Goal: Task Accomplishment & Management: Manage account settings

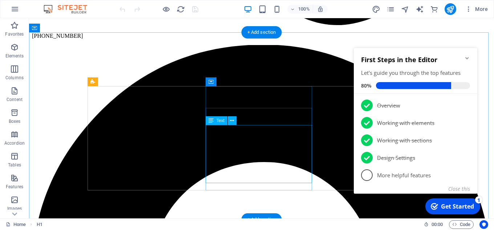
scroll to position [727, 0]
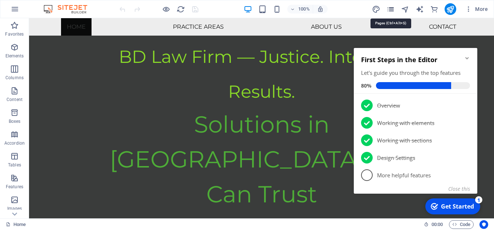
click at [388, 7] on icon "pages" at bounding box center [391, 9] width 8 height 8
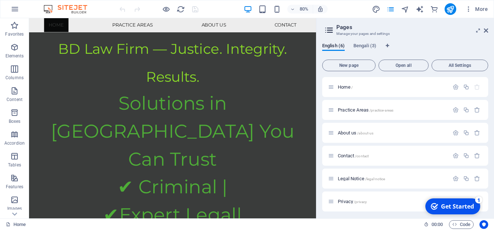
click at [332, 28] on icon at bounding box center [329, 30] width 11 height 10
click at [478, 29] on icon at bounding box center [478, 31] width 0 height 6
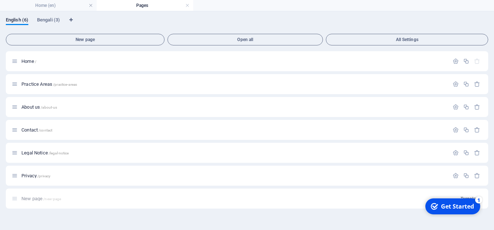
click at [190, 4] on h4 "Pages" at bounding box center [145, 5] width 97 height 8
click at [188, 4] on link at bounding box center [187, 5] width 4 height 7
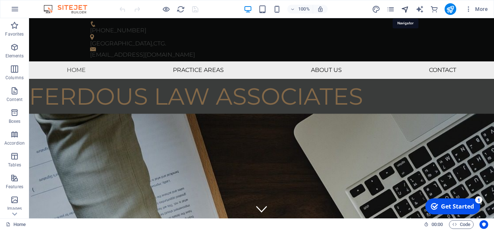
click at [404, 8] on icon "navigator" at bounding box center [405, 9] width 8 height 8
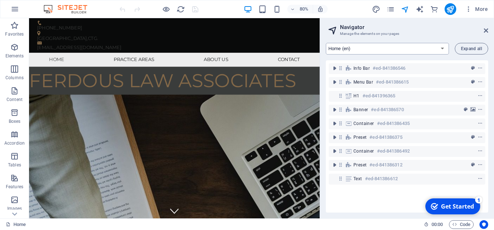
click at [444, 51] on select "Home (en) Practice Areas (en) About us (en) Contact (en) Legal Notice (en) Priv…" at bounding box center [387, 49] width 123 height 12
select select "16156077-bn"
click at [326, 43] on select "Home (en) Practice Areas (en) About us (en) Contact (en) Legal Notice (en) Priv…" at bounding box center [387, 49] width 123 height 12
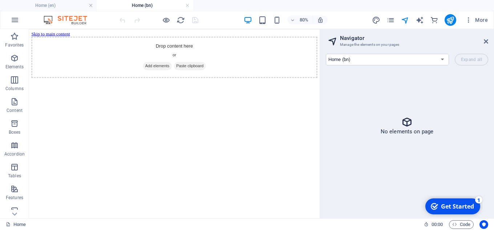
click at [408, 125] on icon at bounding box center [407, 122] width 12 height 12
click at [467, 16] on button "More" at bounding box center [476, 20] width 29 height 12
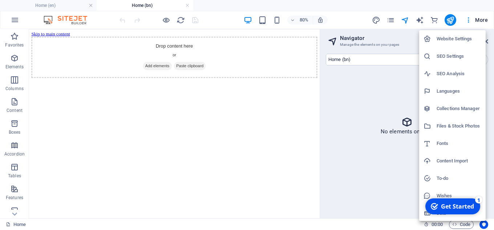
click at [464, 36] on h6 "Website Settings" at bounding box center [459, 39] width 45 height 9
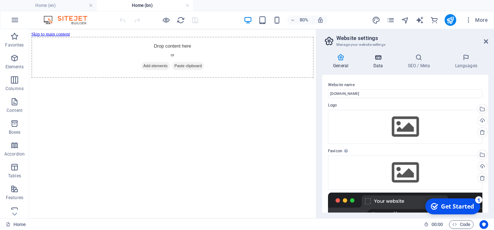
click at [378, 60] on icon at bounding box center [378, 57] width 32 height 7
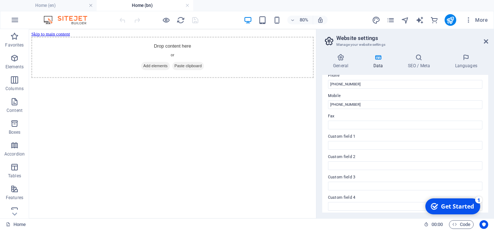
scroll to position [182, 0]
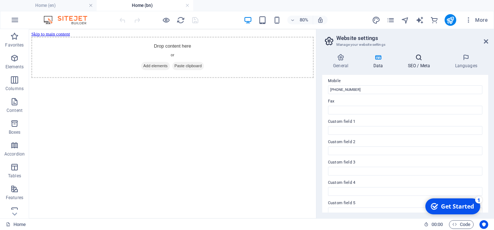
click at [419, 67] on h4 "SEO / Meta" at bounding box center [420, 61] width 47 height 15
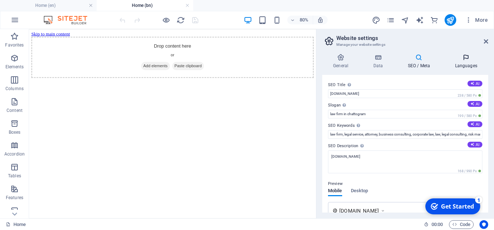
click at [464, 64] on h4 "Languages" at bounding box center [466, 61] width 44 height 15
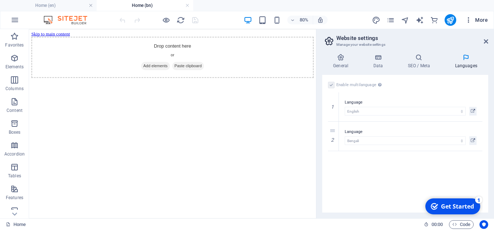
click at [473, 19] on span "More" at bounding box center [476, 19] width 23 height 7
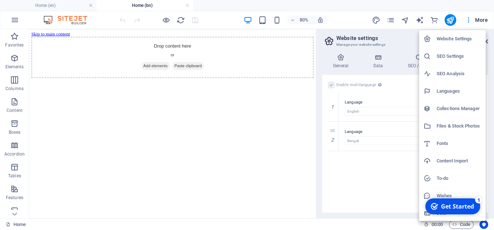
scroll to position [1, 0]
click at [468, 36] on h6 "Website Settings" at bounding box center [459, 37] width 45 height 9
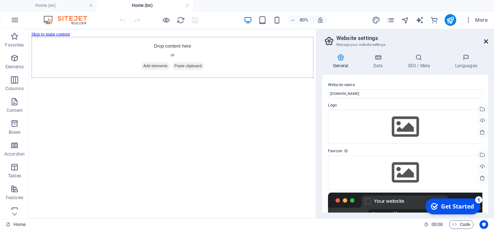
click at [485, 40] on icon at bounding box center [486, 42] width 4 height 6
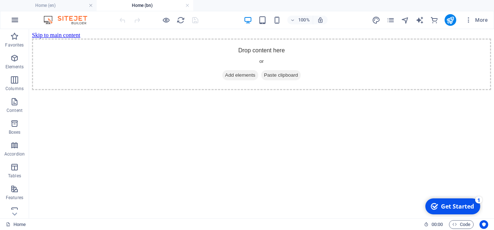
click at [16, 19] on icon "button" at bounding box center [15, 20] width 9 height 9
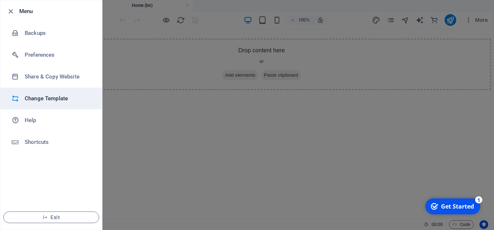
click at [58, 98] on h6 "Change Template" at bounding box center [58, 98] width 67 height 9
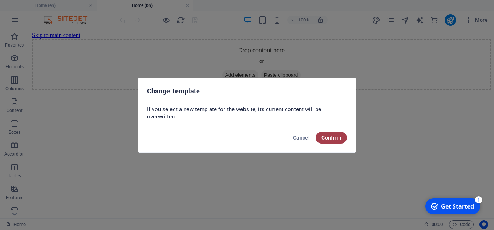
click at [329, 137] on span "Confirm" at bounding box center [332, 138] width 20 height 6
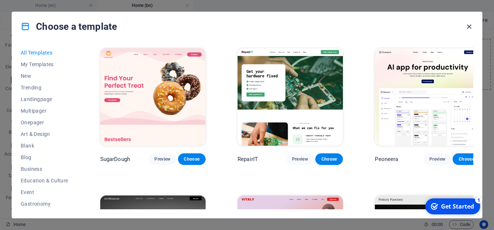
click at [469, 27] on icon "button" at bounding box center [469, 27] width 8 height 8
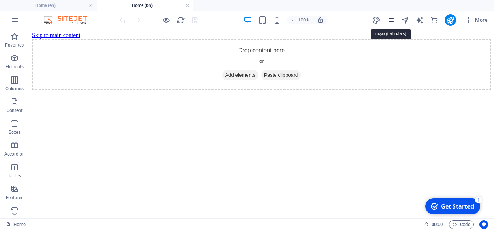
click at [393, 16] on icon "pages" at bounding box center [391, 20] width 8 height 8
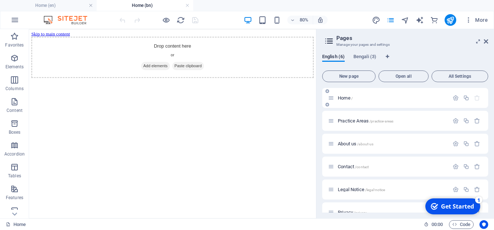
click at [381, 99] on p "Home /" at bounding box center [392, 98] width 109 height 5
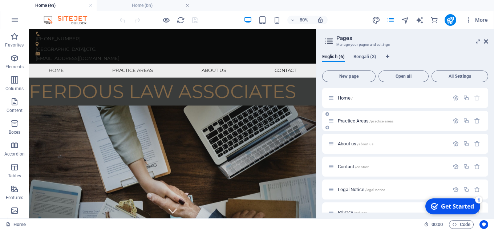
click at [376, 120] on span "/practice-areas" at bounding box center [382, 121] width 24 height 4
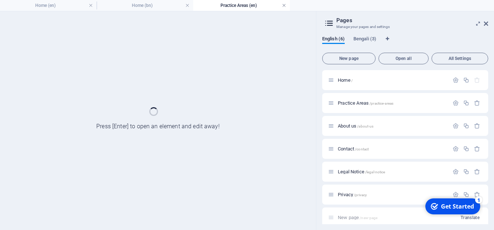
click at [285, 6] on link at bounding box center [284, 5] width 4 height 7
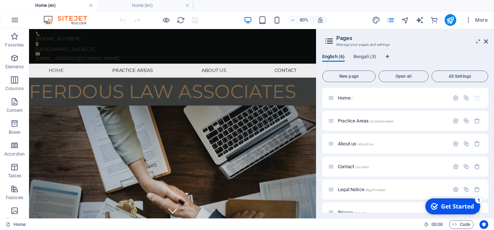
click at [90, 2] on link at bounding box center [91, 5] width 4 height 7
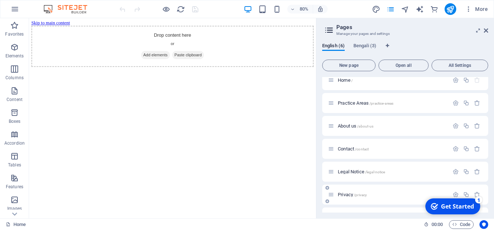
scroll to position [0, 0]
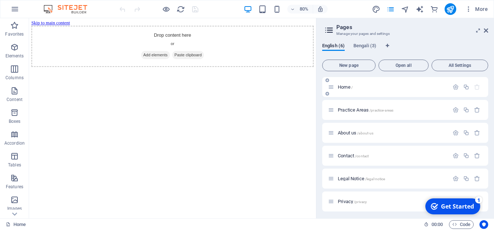
click at [456, 84] on div at bounding box center [467, 87] width 32 height 8
click at [456, 87] on icon "button" at bounding box center [456, 87] width 6 height 6
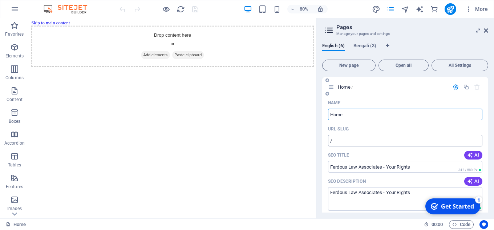
click at [349, 141] on input "/" at bounding box center [405, 141] width 154 height 12
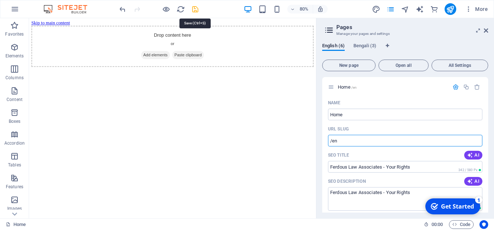
type input "/en"
click at [194, 8] on icon "save" at bounding box center [195, 9] width 8 height 8
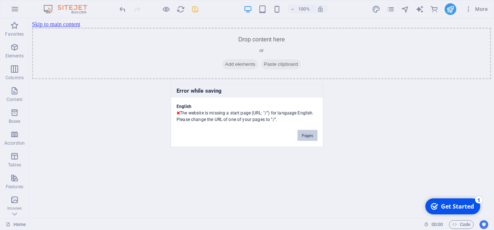
click at [308, 134] on button "Pages" at bounding box center [308, 135] width 20 height 11
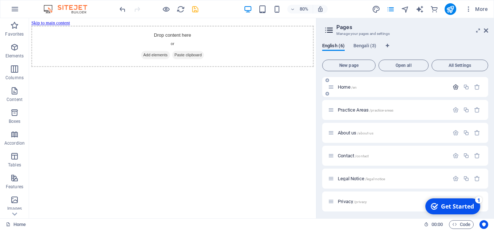
click at [453, 86] on icon "button" at bounding box center [456, 87] width 6 height 6
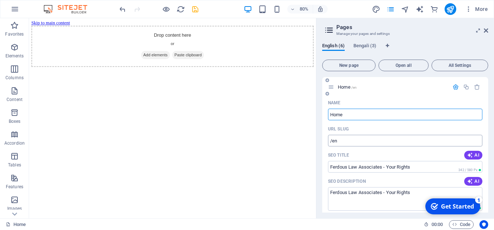
click at [348, 140] on input "/en" at bounding box center [405, 141] width 154 height 12
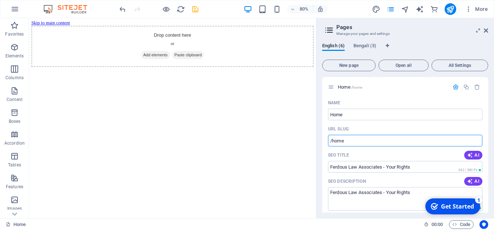
type input "/home"
click at [191, 4] on div at bounding box center [158, 9] width 81 height 12
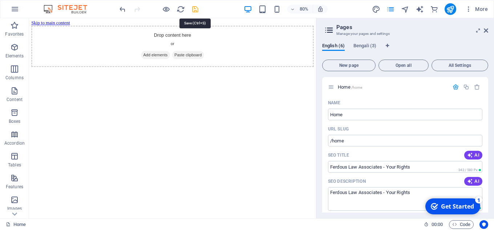
click at [197, 7] on icon "save" at bounding box center [195, 9] width 8 height 8
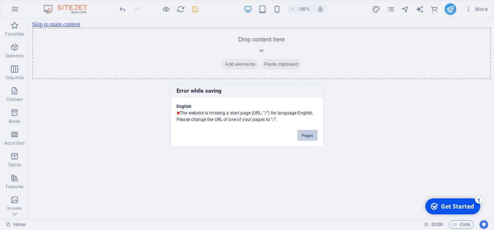
click at [314, 137] on button "Pages" at bounding box center [308, 135] width 20 height 11
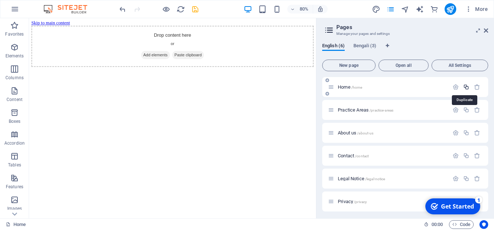
click at [466, 89] on icon "button" at bounding box center [466, 87] width 6 height 6
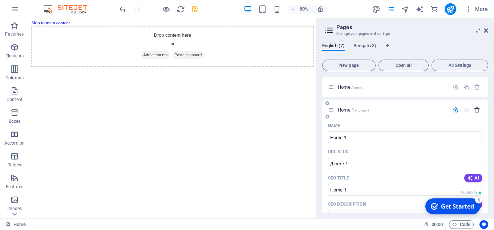
click at [476, 110] on icon "button" at bounding box center [477, 110] width 6 height 6
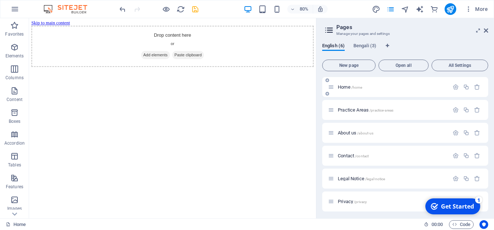
click at [327, 93] on icon at bounding box center [328, 94] width 4 height 4
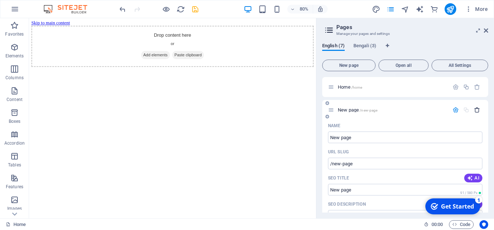
click at [477, 108] on icon "button" at bounding box center [477, 110] width 6 height 6
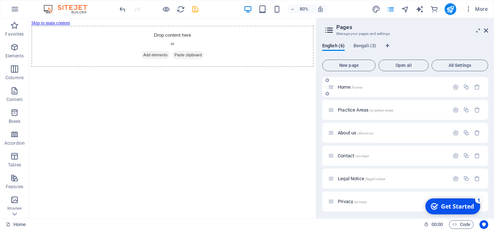
click at [327, 78] on icon at bounding box center [328, 80] width 4 height 4
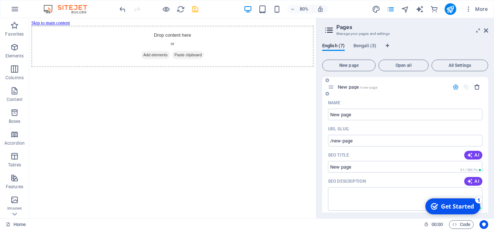
click at [476, 86] on icon "button" at bounding box center [477, 87] width 6 height 6
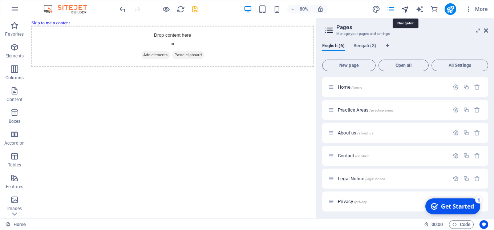
click at [407, 9] on icon "navigator" at bounding box center [405, 9] width 8 height 8
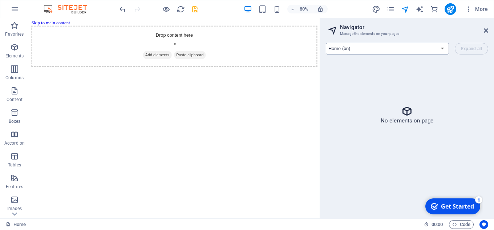
click at [441, 49] on select "Home (en) Practice Areas (en) About us (en) Contact (en) Legal Notice (en) Priv…" at bounding box center [387, 49] width 123 height 12
select select "16156077-en"
click at [326, 43] on select "Home (en) Practice Areas (en) About us (en) Contact (en) Legal Notice (en) Priv…" at bounding box center [387, 49] width 123 height 12
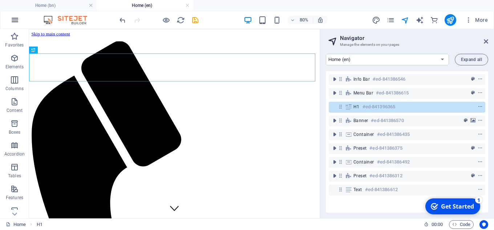
click at [12, 24] on icon "button" at bounding box center [15, 20] width 9 height 9
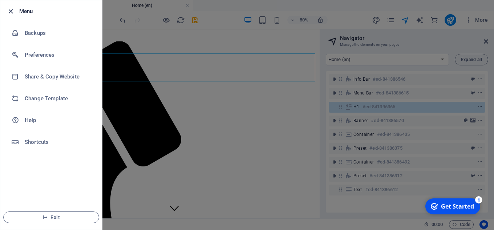
click at [8, 11] on icon "button" at bounding box center [11, 11] width 8 height 8
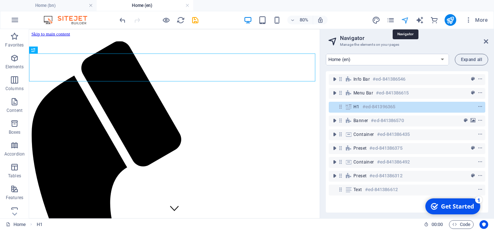
click at [404, 19] on icon "navigator" at bounding box center [405, 20] width 8 height 8
click at [486, 40] on icon at bounding box center [486, 42] width 4 height 6
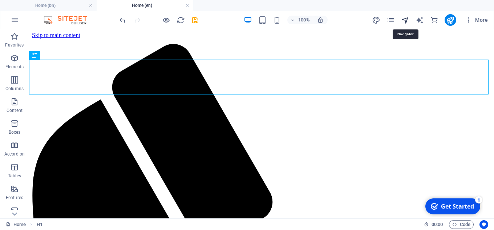
click at [406, 19] on icon "navigator" at bounding box center [405, 20] width 8 height 8
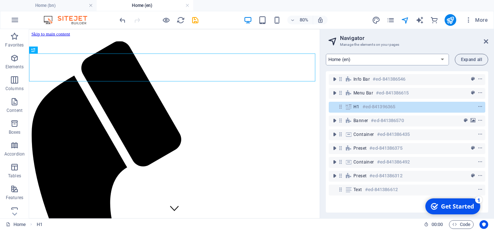
click at [381, 59] on select "Home (en) Practice Areas (en) About us (en) Contact (en) Legal Notice (en) Priv…" at bounding box center [387, 60] width 123 height 12
select select "16156077-bn"
click at [326, 54] on select "Home (en) Practice Areas (en) About us (en) Contact (en) Legal Notice (en) Priv…" at bounding box center [387, 60] width 123 height 12
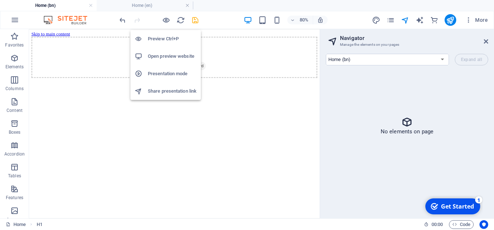
click at [165, 38] on h6 "Preview Ctrl+P" at bounding box center [172, 39] width 49 height 9
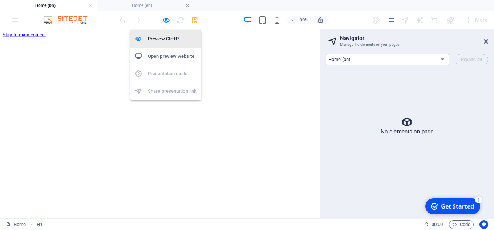
click at [165, 38] on h6 "Preview Ctrl+P" at bounding box center [172, 39] width 49 height 9
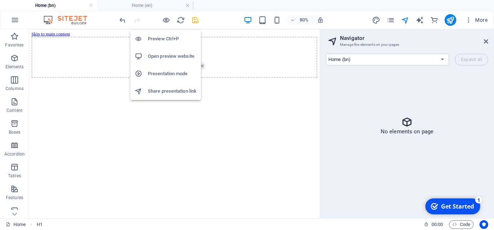
click at [165, 38] on h6 "Preview Ctrl+P" at bounding box center [172, 39] width 49 height 9
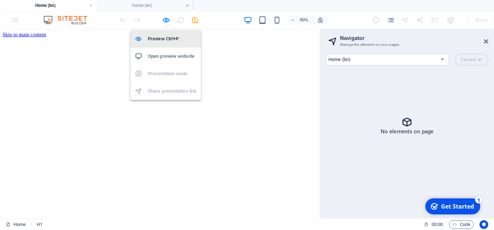
click at [165, 38] on h6 "Preview Ctrl+P" at bounding box center [172, 39] width 49 height 9
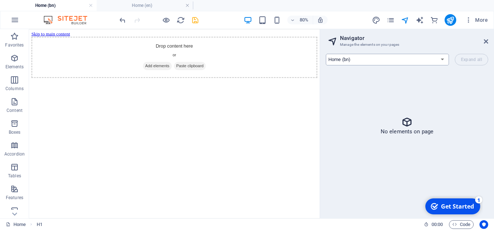
click at [407, 59] on select "Home (en) Practice Areas (en) About us (en) Contact (en) Legal Notice (en) Priv…" at bounding box center [387, 60] width 123 height 12
click at [470, 19] on icon "button" at bounding box center [468, 19] width 7 height 7
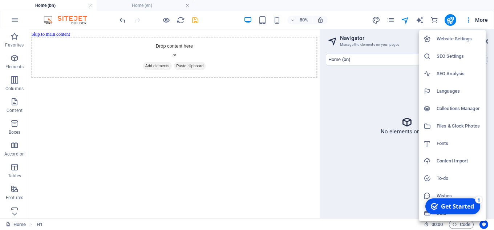
click at [463, 38] on h6 "Website Settings" at bounding box center [459, 39] width 45 height 9
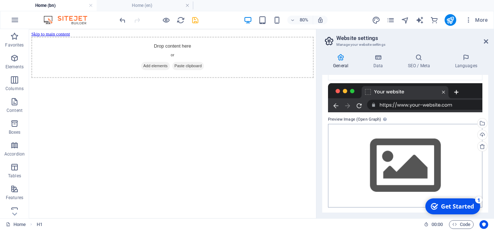
scroll to position [110, 0]
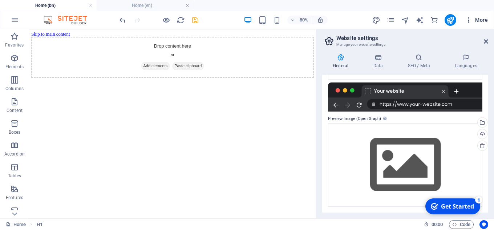
click at [470, 17] on icon "button" at bounding box center [468, 19] width 7 height 7
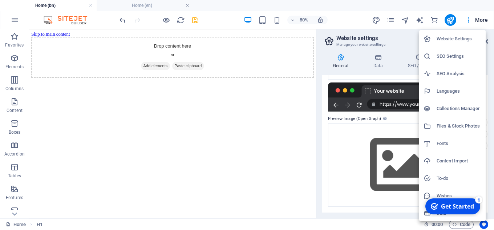
scroll to position [1, 0]
click at [480, 19] on div at bounding box center [247, 115] width 494 height 230
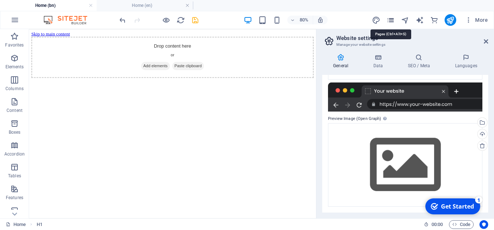
click at [391, 20] on icon "pages" at bounding box center [391, 20] width 8 height 8
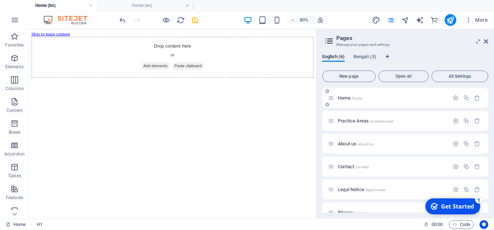
click at [370, 98] on p "Home /home" at bounding box center [392, 98] width 109 height 5
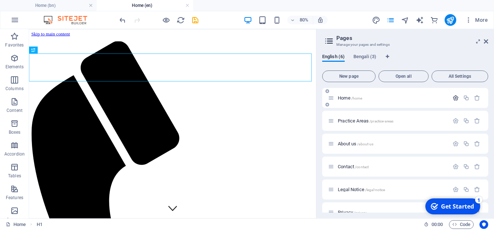
click at [454, 95] on icon "button" at bounding box center [456, 98] width 6 height 6
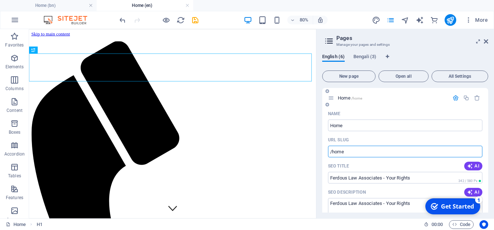
click at [349, 151] on input "/home" at bounding box center [405, 152] width 154 height 12
type input "/"
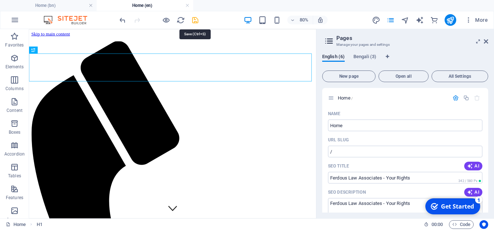
click at [196, 20] on icon "save" at bounding box center [195, 20] width 8 height 8
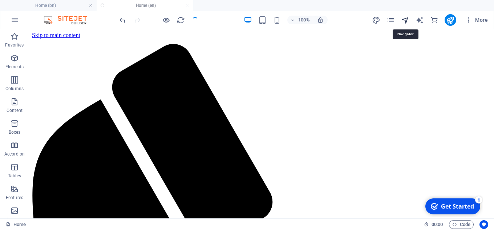
click at [403, 21] on icon "navigator" at bounding box center [405, 20] width 8 height 8
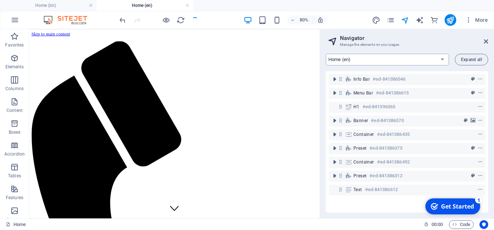
click at [446, 55] on select "Home (en) Practice Areas (en) About us (en) Contact (en) Legal Notice (en) Priv…" at bounding box center [387, 60] width 123 height 12
click at [326, 54] on select "Home (en) Practice Areas (en) About us (en) Contact (en) Legal Notice (en) Priv…" at bounding box center [387, 60] width 123 height 12
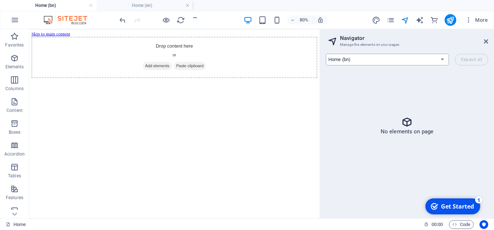
click at [444, 59] on select "Home (en) Practice Areas (en) About us (en) Contact (en) Legal Notice (en) Priv…" at bounding box center [387, 60] width 123 height 12
click at [353, 39] on h2 "Navigator" at bounding box center [414, 38] width 148 height 7
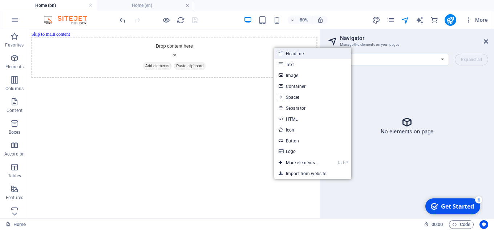
click at [306, 56] on link "Headline" at bounding box center [312, 53] width 77 height 11
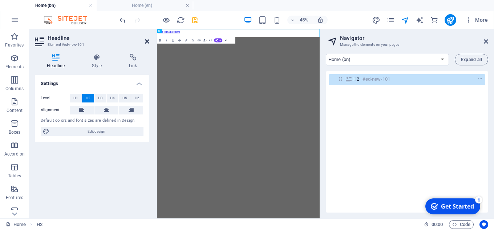
click at [145, 42] on icon at bounding box center [147, 42] width 4 height 6
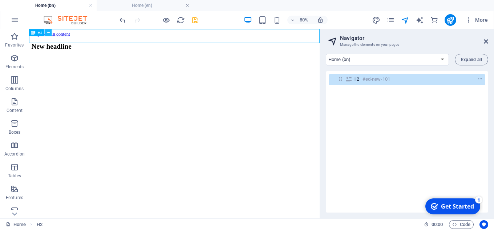
click at [48, 32] on icon at bounding box center [48, 32] width 3 height 6
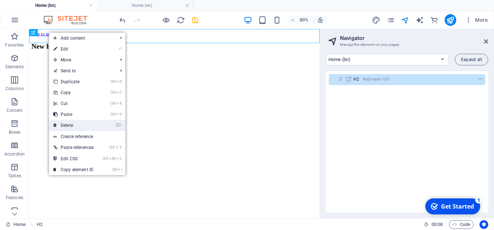
click at [73, 125] on link "⌦ Delete" at bounding box center [73, 125] width 49 height 11
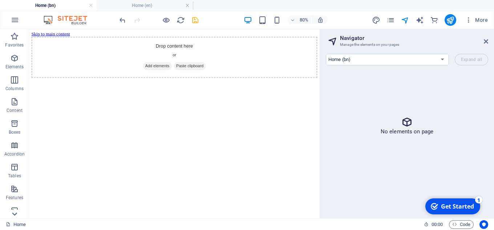
click at [16, 39] on icon at bounding box center [14, 33] width 10 height 10
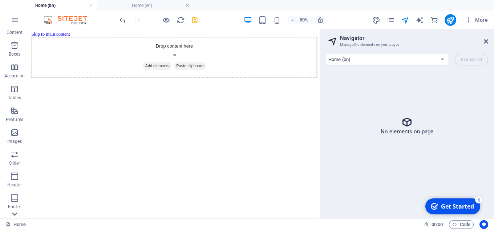
scroll to position [160, 0]
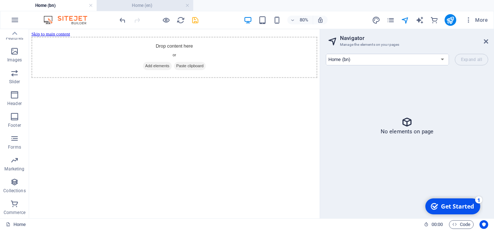
click at [163, 7] on h4 "Home (en)" at bounding box center [145, 5] width 97 height 8
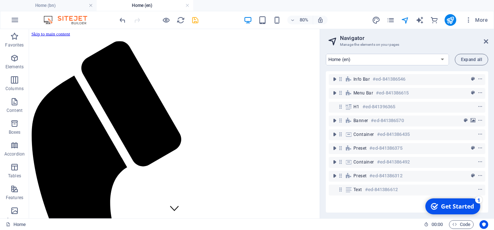
click at [76, 22] on img at bounding box center [69, 20] width 55 height 9
click at [187, 4] on link at bounding box center [187, 5] width 4 height 7
select select "16156077-bn"
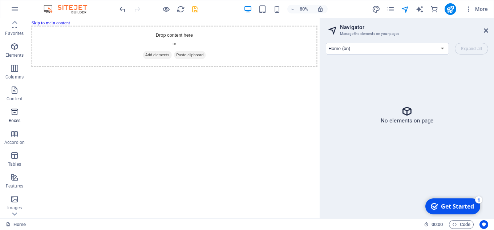
scroll to position [0, 0]
click at [345, 27] on h2 "Navigator" at bounding box center [414, 27] width 148 height 7
click at [12, 6] on icon "button" at bounding box center [15, 9] width 9 height 9
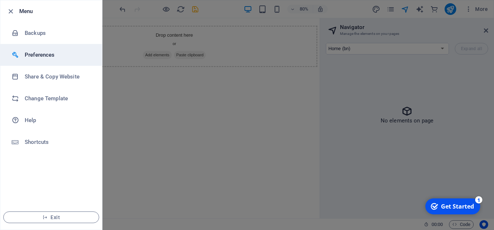
click at [45, 55] on h6 "Preferences" at bounding box center [58, 55] width 67 height 9
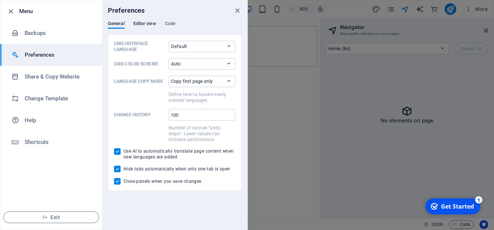
click at [150, 24] on span "Editor view" at bounding box center [144, 24] width 23 height 10
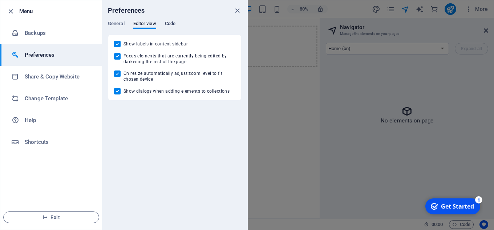
click at [166, 24] on span "Code" at bounding box center [170, 24] width 11 height 10
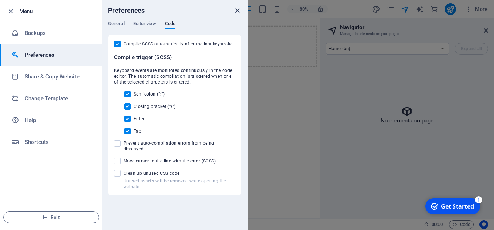
click at [235, 12] on icon "close" at bounding box center [237, 11] width 8 height 8
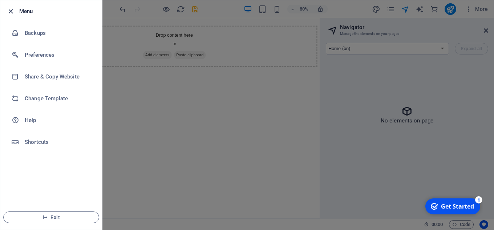
click at [9, 12] on icon "button" at bounding box center [11, 11] width 8 height 8
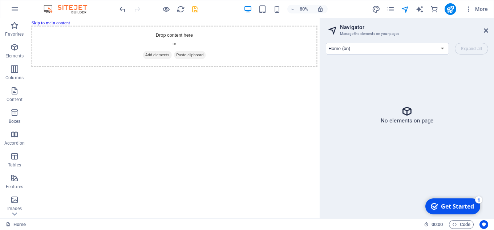
click at [81, 7] on img at bounding box center [69, 9] width 55 height 9
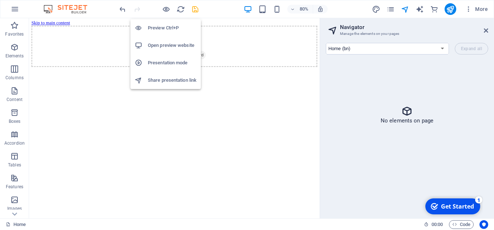
click at [161, 27] on h6 "Preview Ctrl+P" at bounding box center [172, 28] width 49 height 9
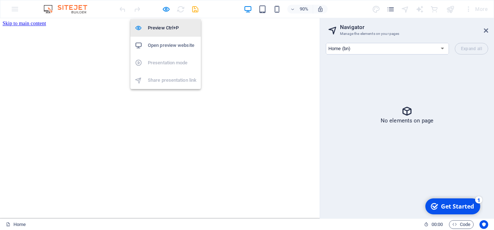
click at [162, 25] on h6 "Preview Ctrl+P" at bounding box center [172, 28] width 49 height 9
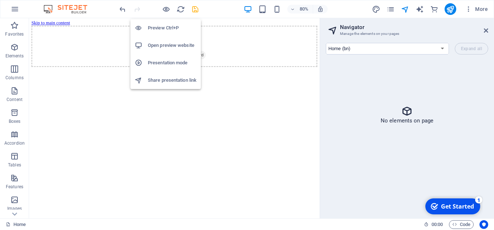
click at [162, 25] on h6 "Preview Ctrl+P" at bounding box center [172, 28] width 49 height 9
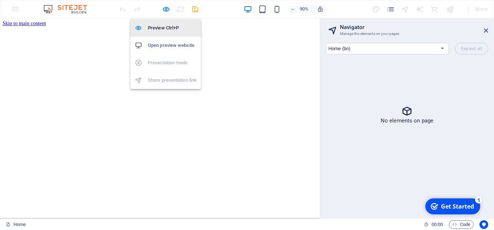
click at [162, 25] on h6 "Preview Ctrl+P" at bounding box center [172, 28] width 49 height 9
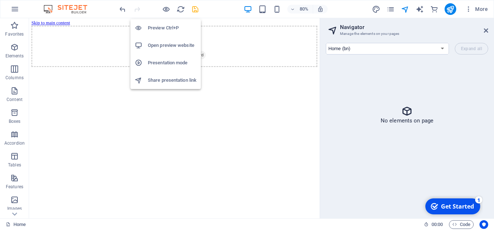
click at [162, 44] on h6 "Open preview website" at bounding box center [172, 45] width 49 height 9
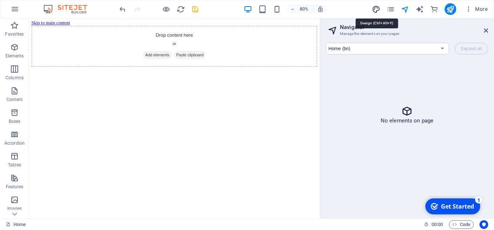
click at [378, 10] on icon "design" at bounding box center [376, 9] width 8 height 8
select select "700"
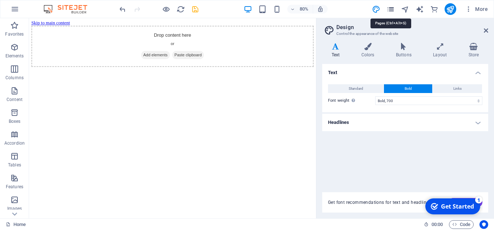
click at [392, 8] on icon "pages" at bounding box center [391, 9] width 8 height 8
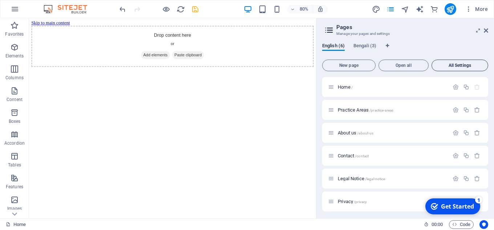
click at [458, 65] on span "All Settings" at bounding box center [460, 65] width 50 height 4
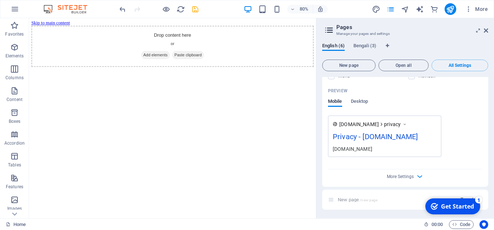
scroll to position [1711, 0]
click at [416, 174] on icon "button" at bounding box center [420, 176] width 8 height 8
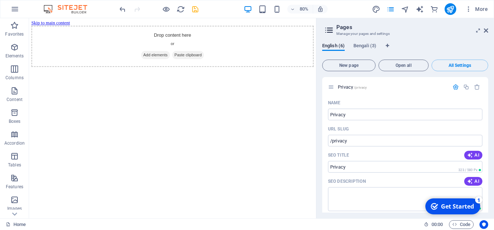
scroll to position [1489, 0]
drag, startPoint x: 487, startPoint y: 30, endPoint x: 458, endPoint y: 12, distance: 34.1
click at [487, 30] on icon at bounding box center [486, 31] width 4 height 6
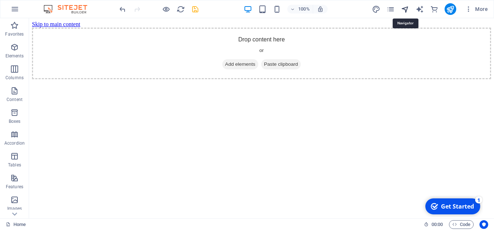
click at [407, 7] on icon "navigator" at bounding box center [405, 9] width 8 height 8
select select "16156077-bn"
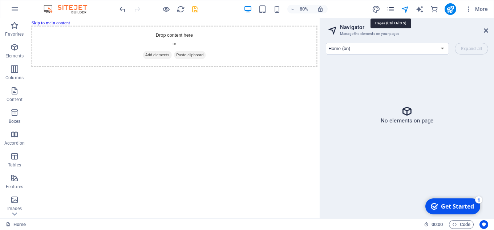
click at [391, 9] on icon "pages" at bounding box center [391, 9] width 8 height 8
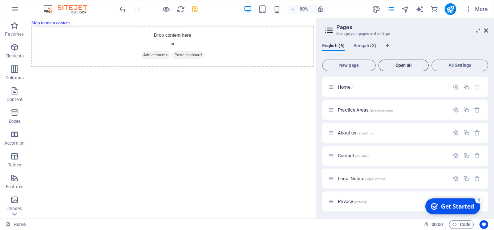
click at [410, 67] on span "Open all" at bounding box center [404, 65] width 44 height 4
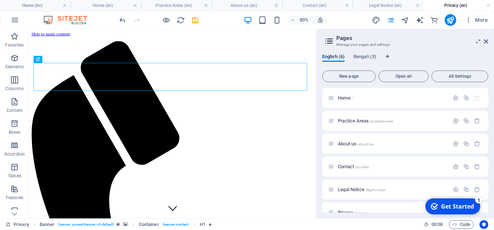
scroll to position [0, 0]
click at [486, 42] on icon at bounding box center [486, 42] width 4 height 6
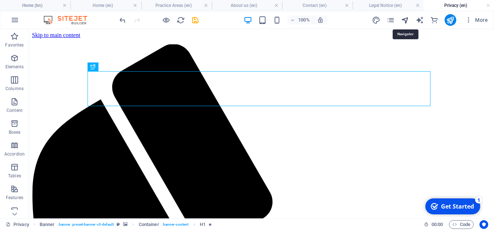
click at [406, 20] on icon "navigator" at bounding box center [405, 20] width 8 height 8
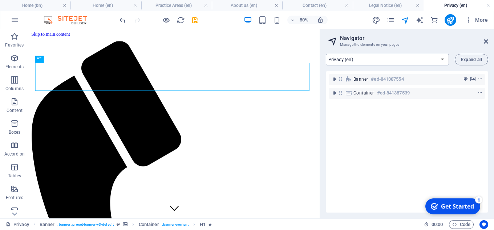
click at [441, 57] on select "Home (en) Practice Areas (en) About us (en) Contact (en) Legal Notice (en) Priv…" at bounding box center [387, 60] width 123 height 12
select select "16156077-en"
click at [326, 54] on select "Home (en) Practice Areas (en) About us (en) Contact (en) Legal Notice (en) Priv…" at bounding box center [387, 60] width 123 height 12
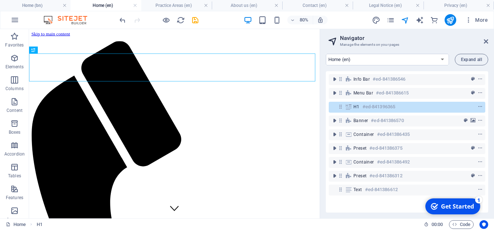
drag, startPoint x: 366, startPoint y: 61, endPoint x: 453, endPoint y: 42, distance: 89.3
click at [453, 42] on h3 "Manage the elements on your pages" at bounding box center [407, 44] width 134 height 7
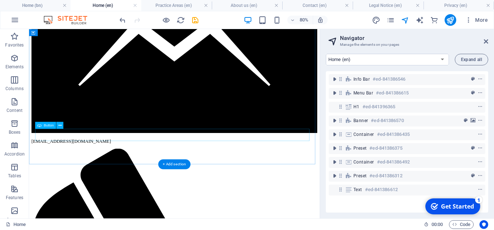
scroll to position [1199, 0]
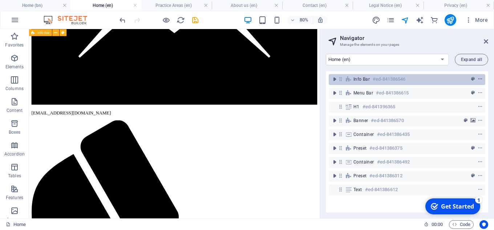
click at [481, 78] on icon "context-menu" at bounding box center [480, 79] width 5 height 5
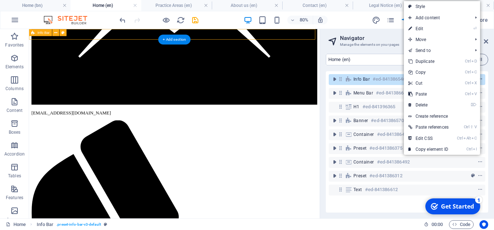
scroll to position [0, 0]
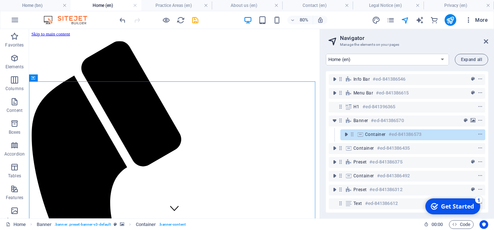
click at [467, 20] on icon "button" at bounding box center [468, 19] width 7 height 7
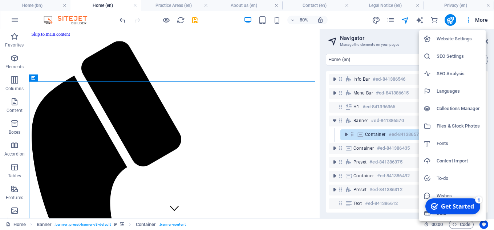
click at [443, 195] on h6 "Wishes" at bounding box center [459, 196] width 45 height 9
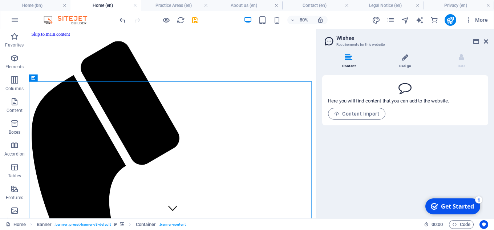
click at [402, 63] on li "Design" at bounding box center [407, 62] width 56 height 16
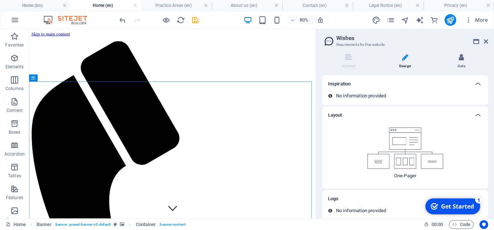
click at [462, 60] on icon at bounding box center [461, 57] width 5 height 7
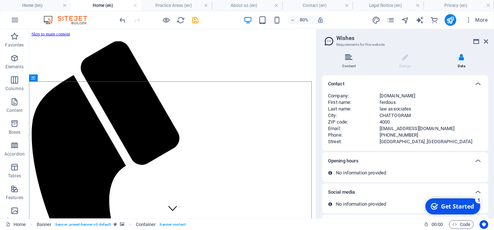
click at [352, 64] on li "Content" at bounding box center [350, 62] width 56 height 16
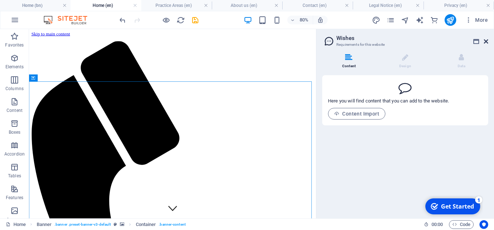
click at [487, 41] on icon at bounding box center [486, 42] width 4 height 6
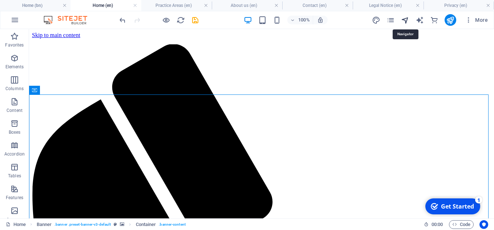
click at [406, 20] on icon "navigator" at bounding box center [405, 20] width 8 height 8
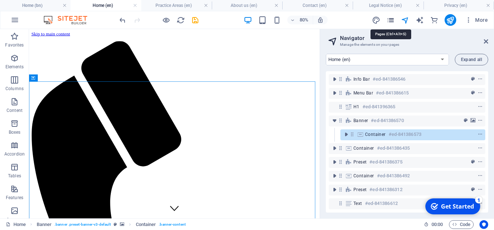
click at [388, 23] on icon "pages" at bounding box center [391, 20] width 8 height 8
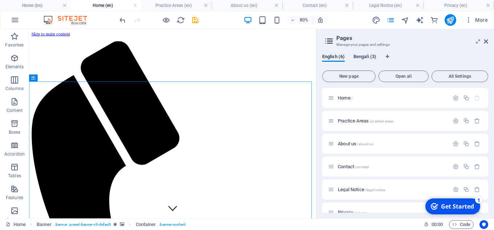
click at [370, 58] on span "Bengali (3)" at bounding box center [365, 57] width 23 height 10
click at [371, 102] on div "Home /" at bounding box center [405, 98] width 166 height 20
click at [329, 53] on div "English (6) Bengali (3) New page Open all All Settings Home / Practice Areas /p…" at bounding box center [406, 133] width 178 height 170
click at [337, 56] on span "English (6)" at bounding box center [333, 57] width 23 height 10
click at [359, 96] on p "Home /" at bounding box center [392, 98] width 109 height 5
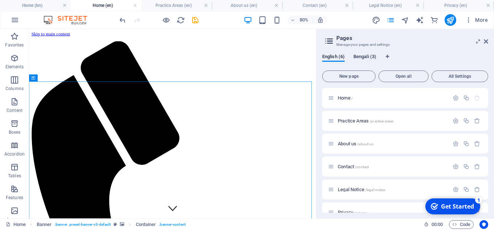
click at [362, 55] on span "Bengali (3)" at bounding box center [365, 57] width 23 height 10
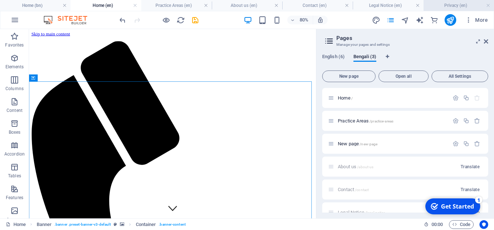
click at [492, 5] on h4 "Privacy (en)" at bounding box center [459, 5] width 71 height 8
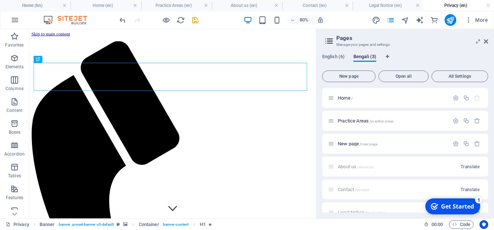
click at [491, 4] on h4 "Privacy (en)" at bounding box center [459, 5] width 71 height 8
click at [490, 4] on link at bounding box center [488, 5] width 4 height 7
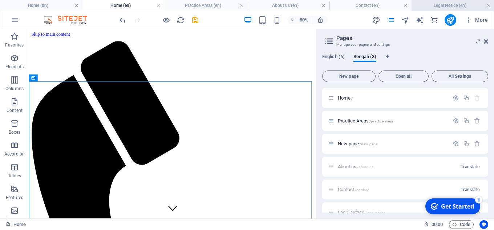
click at [487, 5] on link at bounding box center [488, 5] width 4 height 7
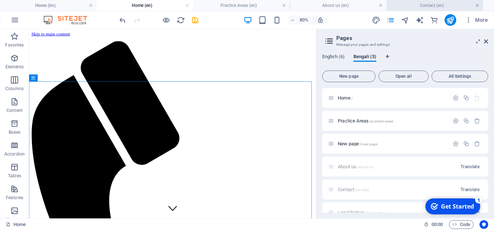
click at [478, 6] on link at bounding box center [477, 5] width 4 height 7
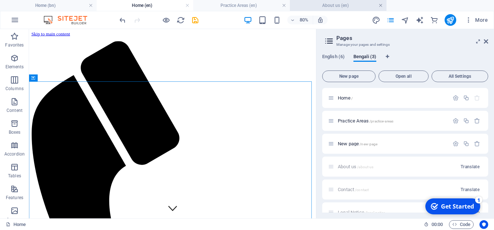
click at [381, 7] on link at bounding box center [381, 5] width 4 height 7
click at [380, 4] on ul "Home (bn) Home (en) Practice Areas (en)" at bounding box center [247, 5] width 494 height 11
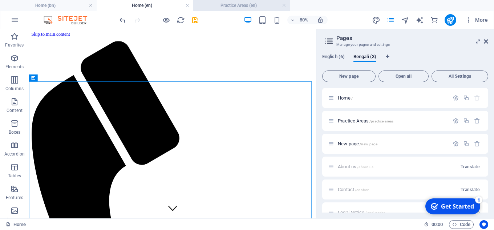
click at [281, 4] on h4 "Practice Areas (en)" at bounding box center [241, 5] width 97 height 8
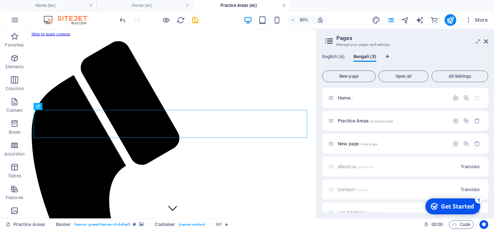
click at [283, 5] on link at bounding box center [284, 5] width 4 height 7
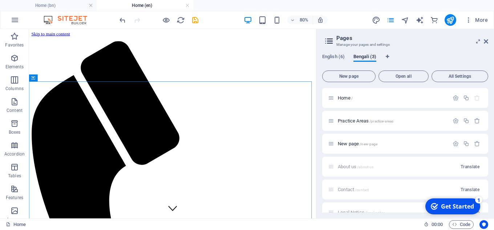
click at [185, 5] on h4 "Home (en)" at bounding box center [145, 5] width 97 height 8
click at [186, 5] on link at bounding box center [187, 5] width 4 height 7
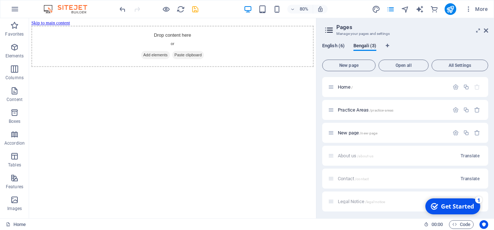
click at [333, 46] on span "English (6)" at bounding box center [333, 46] width 23 height 10
click at [358, 45] on span "Bengali (3)" at bounding box center [365, 46] width 23 height 10
click at [337, 44] on span "English (6)" at bounding box center [333, 46] width 23 height 10
click at [357, 41] on div "English (6) Bengali (3) New page Open all All Settings Home / Practice Areas /p…" at bounding box center [406, 127] width 178 height 181
click at [360, 45] on span "Bengali (3)" at bounding box center [365, 46] width 23 height 10
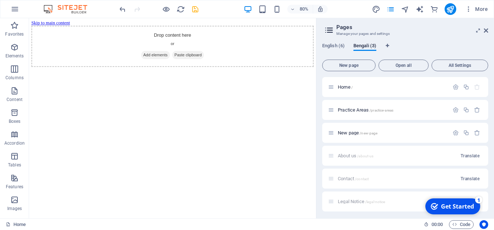
click at [329, 31] on icon at bounding box center [329, 30] width 11 height 10
click at [335, 45] on span "English (6)" at bounding box center [333, 46] width 23 height 10
click at [455, 88] on icon "button" at bounding box center [456, 87] width 6 height 6
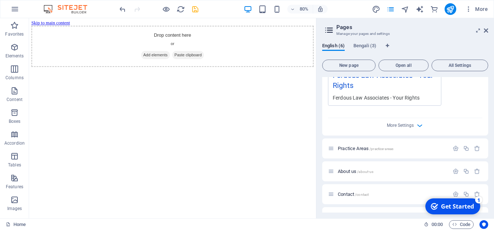
scroll to position [254, 0]
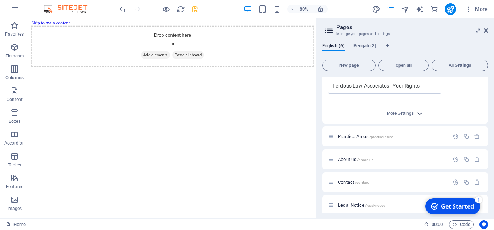
click at [419, 112] on icon "button" at bounding box center [420, 113] width 8 height 8
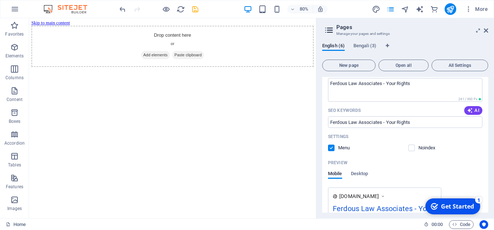
scroll to position [0, 0]
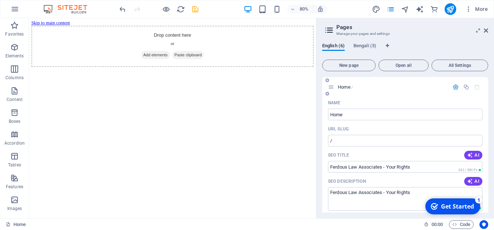
click at [455, 88] on icon "button" at bounding box center [456, 87] width 6 height 6
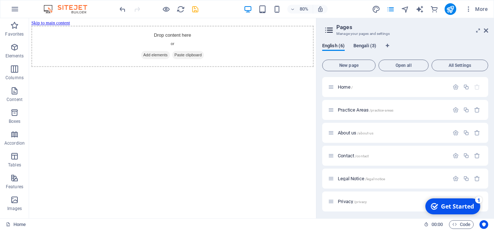
click at [372, 46] on span "Bengali (3)" at bounding box center [365, 46] width 23 height 10
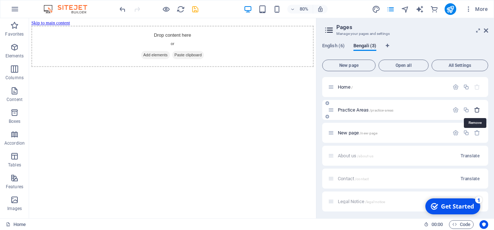
click at [475, 110] on icon "button" at bounding box center [477, 110] width 6 height 6
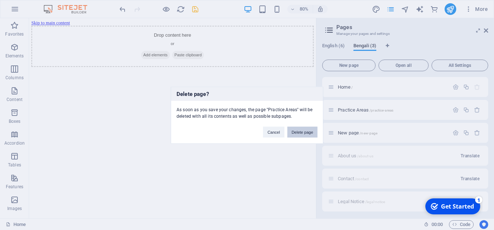
drag, startPoint x: 299, startPoint y: 131, endPoint x: 339, endPoint y: 141, distance: 40.8
click at [299, 131] on button "Delete page" at bounding box center [302, 131] width 30 height 11
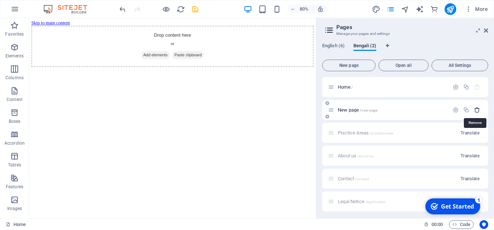
click at [476, 110] on icon "button" at bounding box center [477, 110] width 6 height 6
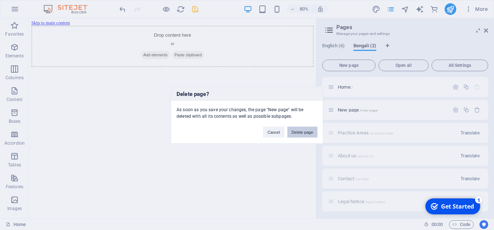
click at [307, 132] on button "Delete page" at bounding box center [302, 131] width 30 height 11
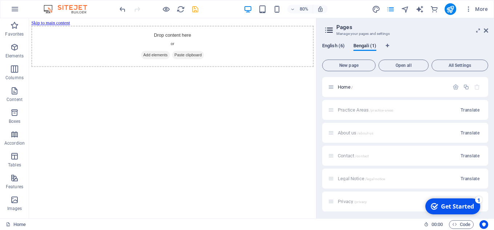
click at [335, 46] on span "English (6)" at bounding box center [333, 46] width 23 height 10
click at [360, 47] on span "Bengali (1)" at bounding box center [365, 46] width 23 height 10
click at [357, 86] on p "Home /" at bounding box center [392, 87] width 109 height 5
click at [345, 87] on span "Home /" at bounding box center [345, 86] width 15 height 5
click at [456, 88] on icon "button" at bounding box center [456, 87] width 6 height 6
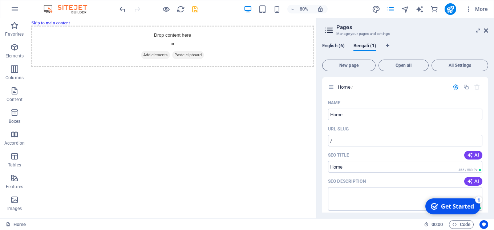
click at [330, 44] on span "English (6)" at bounding box center [333, 46] width 23 height 10
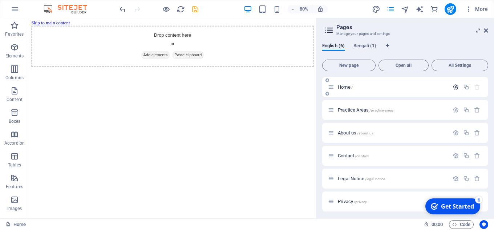
click at [455, 88] on icon "button" at bounding box center [456, 87] width 6 height 6
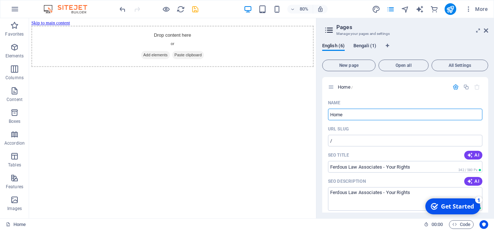
click at [363, 46] on span "Bengali (1)" at bounding box center [365, 46] width 23 height 10
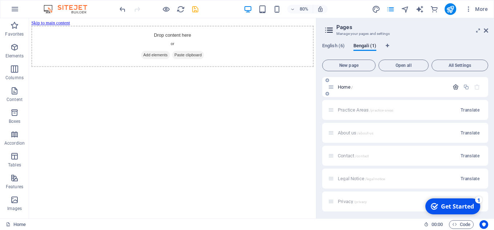
click at [453, 85] on icon "button" at bounding box center [456, 87] width 6 height 6
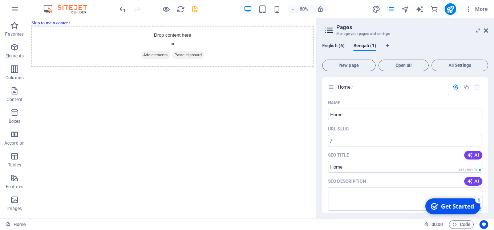
click at [338, 44] on span "English (6)" at bounding box center [333, 46] width 23 height 10
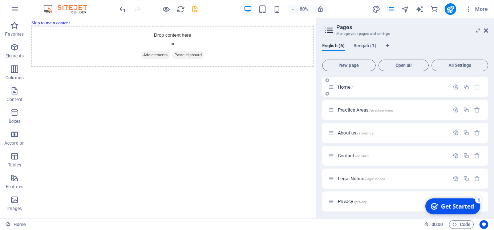
click at [349, 88] on span "Home /" at bounding box center [345, 86] width 15 height 5
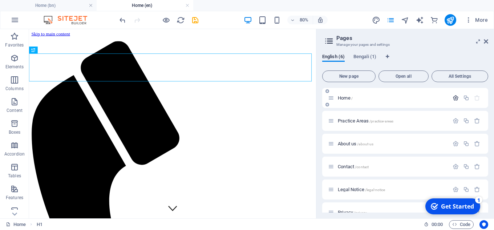
click at [456, 98] on icon "button" at bounding box center [456, 98] width 6 height 6
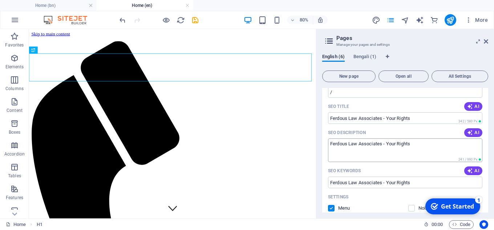
scroll to position [73, 0]
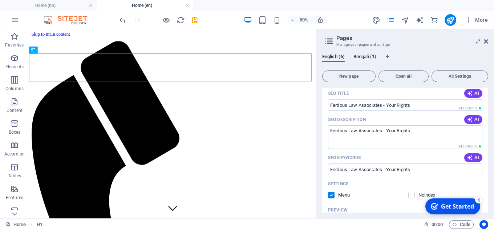
click at [361, 56] on span "Bengali (1)" at bounding box center [365, 57] width 23 height 10
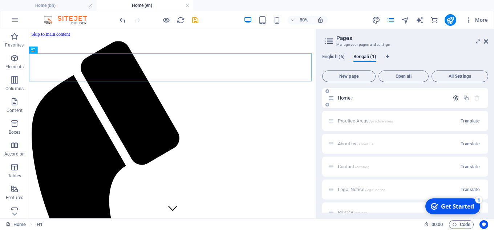
click at [453, 98] on icon "button" at bounding box center [456, 98] width 6 height 6
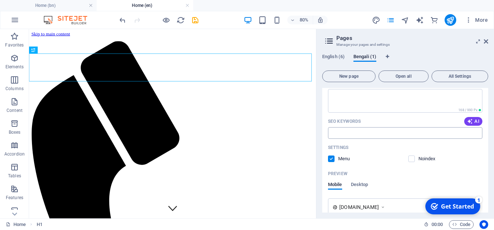
scroll to position [145, 0]
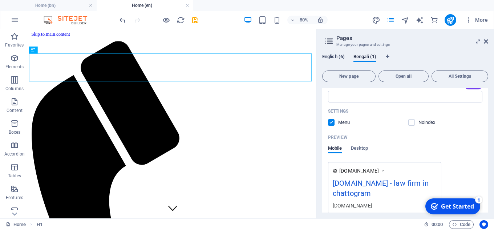
click at [338, 55] on span "English (6)" at bounding box center [333, 57] width 23 height 10
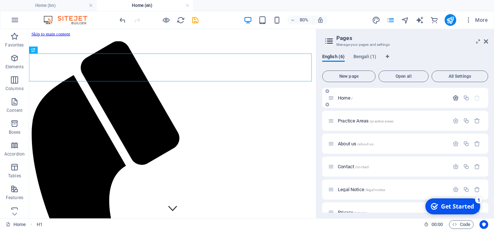
click at [455, 96] on icon "button" at bounding box center [456, 98] width 6 height 6
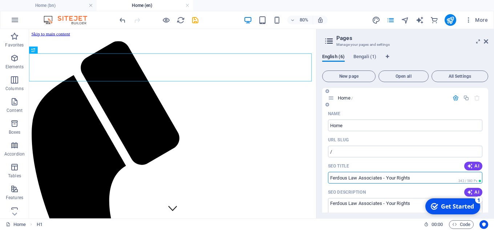
drag, startPoint x: 420, startPoint y: 177, endPoint x: 327, endPoint y: 173, distance: 93.5
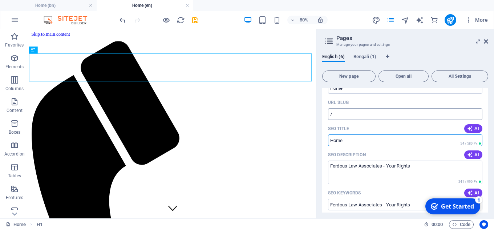
scroll to position [73, 0]
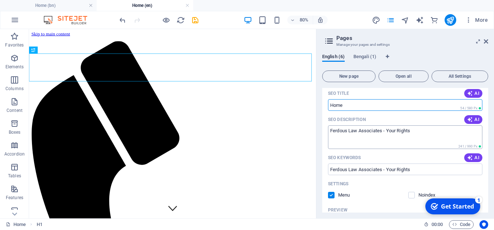
type input "Home"
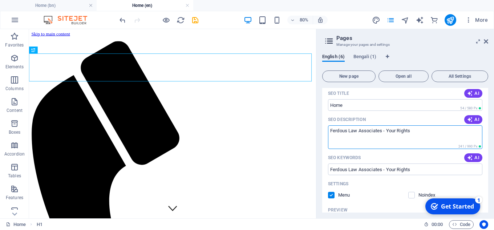
drag, startPoint x: 418, startPoint y: 132, endPoint x: 330, endPoint y: 131, distance: 88.7
click at [330, 131] on textarea "Ferdous Law Associates - Your Rights" at bounding box center [405, 137] width 154 height 24
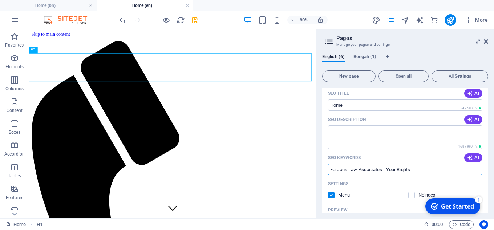
drag, startPoint x: 419, startPoint y: 169, endPoint x: 316, endPoint y: 169, distance: 102.9
click at [316, 169] on aside "Pages Manage your pages and settings English (6) Bengali (1) New page Open all …" at bounding box center [405, 123] width 178 height 189
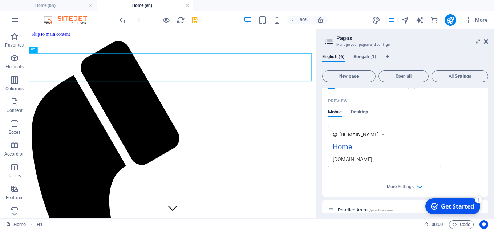
scroll to position [145, 0]
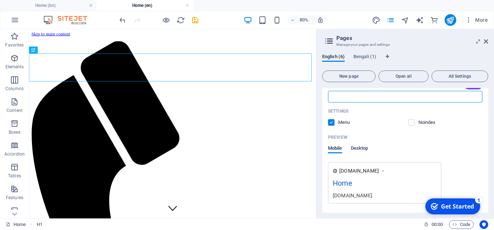
click at [357, 148] on span "Desktop" at bounding box center [359, 149] width 17 height 10
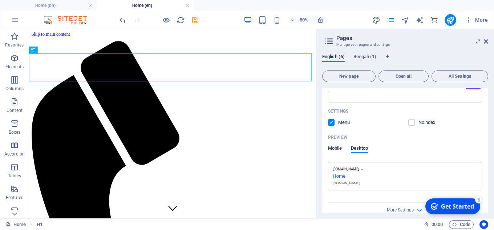
click at [332, 147] on span "Mobile" at bounding box center [335, 149] width 14 height 10
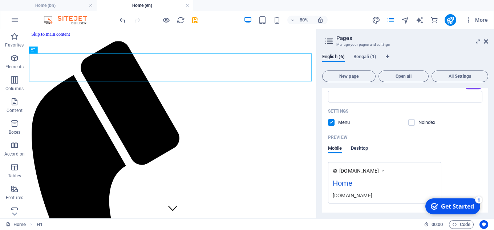
click at [357, 148] on span "Desktop" at bounding box center [359, 149] width 17 height 10
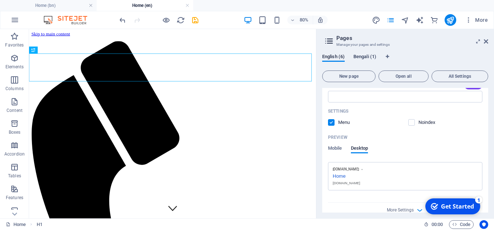
click at [362, 56] on span "Bengali (1)" at bounding box center [365, 57] width 23 height 10
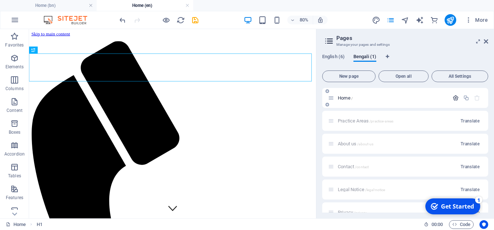
click at [453, 97] on icon "button" at bounding box center [456, 98] width 6 height 6
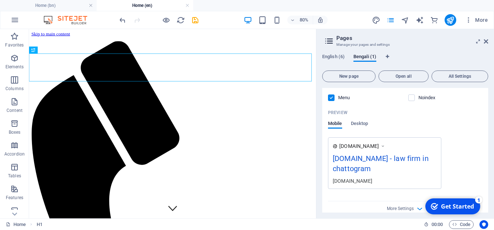
scroll to position [182, 0]
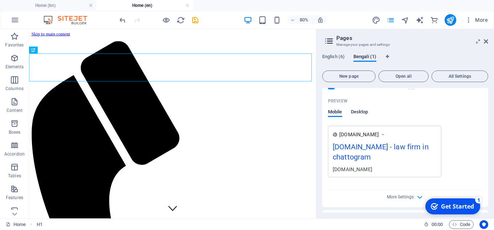
click at [367, 110] on span "Desktop" at bounding box center [359, 113] width 17 height 10
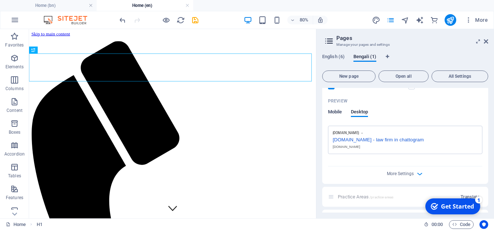
click at [337, 112] on span "Mobile" at bounding box center [335, 113] width 14 height 10
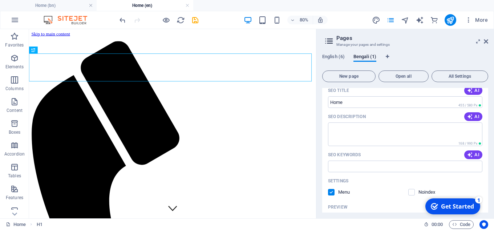
scroll to position [36, 0]
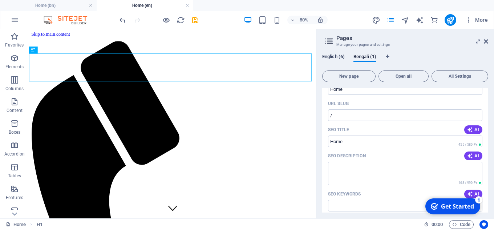
click at [327, 57] on span "English (6)" at bounding box center [333, 57] width 23 height 10
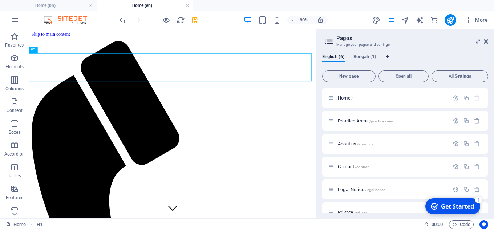
click at [389, 56] on icon "Language Tabs" at bounding box center [387, 57] width 3 height 4
select select "41"
select select "18"
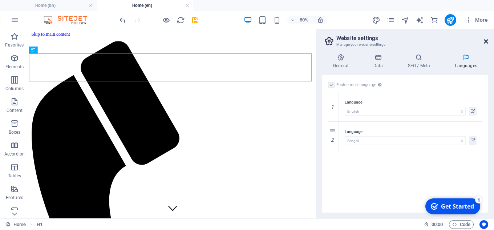
click at [486, 41] on icon at bounding box center [486, 42] width 4 height 6
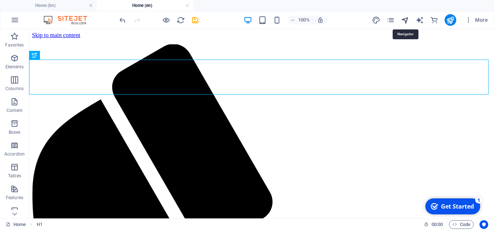
click at [405, 19] on icon "navigator" at bounding box center [405, 20] width 8 height 8
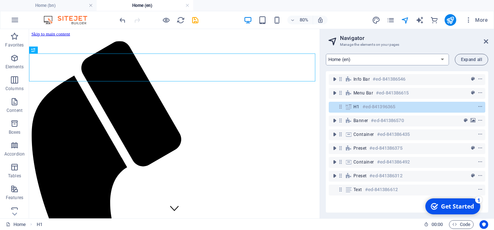
click at [442, 57] on select "Home (en) Practice Areas (en) About us (en) Contact (en) Legal Notice (en) Priv…" at bounding box center [387, 60] width 123 height 12
select select "16156077-bn"
click at [326, 54] on select "Home (en) Practice Areas (en) About us (en) Contact (en) Legal Notice (en) Priv…" at bounding box center [387, 60] width 123 height 12
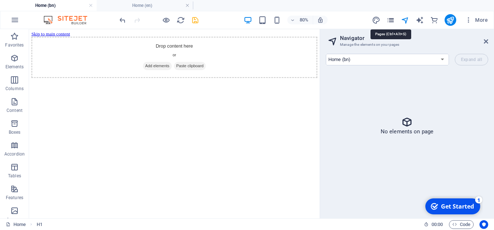
click at [390, 19] on icon "pages" at bounding box center [391, 20] width 8 height 8
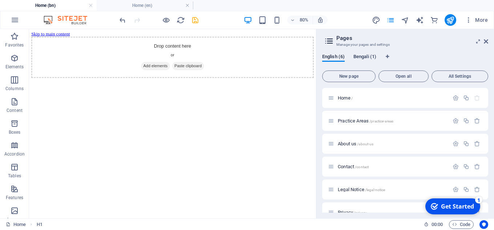
click at [370, 58] on span "Bengali (1)" at bounding box center [365, 57] width 23 height 10
click at [338, 58] on span "English (6)" at bounding box center [333, 57] width 23 height 10
click at [365, 54] on span "Bengali (1)" at bounding box center [365, 57] width 23 height 10
click at [333, 56] on span "English (6)" at bounding box center [333, 57] width 23 height 10
click at [453, 98] on icon "button" at bounding box center [456, 98] width 6 height 6
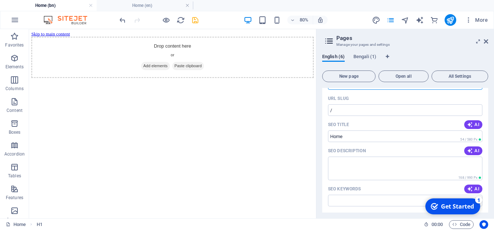
scroll to position [29, 0]
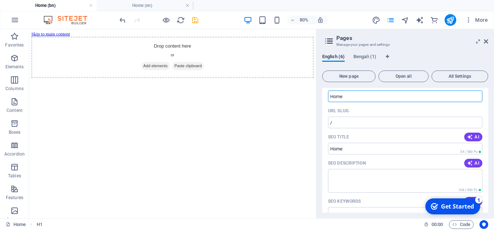
click at [359, 52] on div "English (6) Bengali (1) New page Open all All Settings Home / Name Home ​ URL S…" at bounding box center [406, 133] width 178 height 170
click at [364, 58] on span "Bengali (1)" at bounding box center [365, 57] width 23 height 10
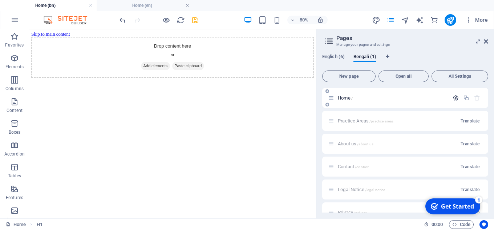
click at [454, 97] on icon "button" at bounding box center [456, 98] width 6 height 6
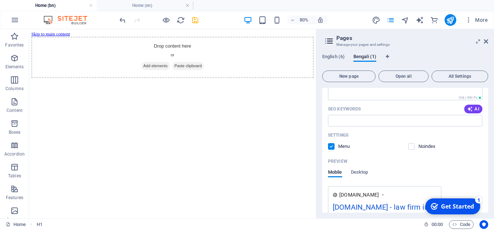
scroll to position [182, 0]
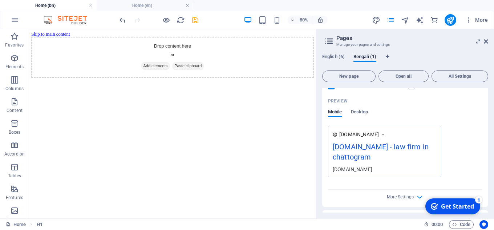
click at [334, 147] on div "[DOMAIN_NAME] - law firm in chattogram" at bounding box center [385, 153] width 104 height 24
click at [363, 113] on span "Desktop" at bounding box center [359, 113] width 17 height 10
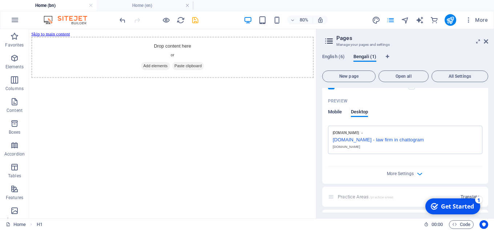
click at [338, 112] on span "Mobile" at bounding box center [335, 113] width 14 height 10
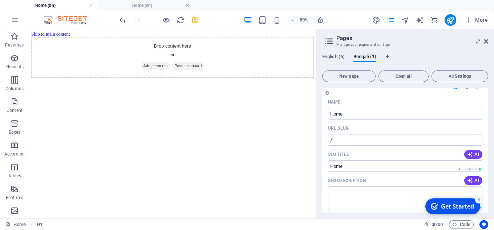
scroll to position [0, 0]
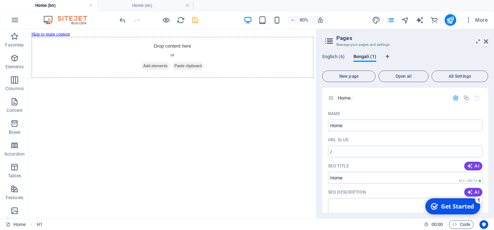
drag, startPoint x: 365, startPoint y: 56, endPoint x: 362, endPoint y: 48, distance: 8.0
click at [362, 48] on div "English (6) Bengali (1) New page Open all All Settings Home / Name Home ​ URL S…" at bounding box center [406, 133] width 178 height 170
click at [335, 55] on span "English (6)" at bounding box center [333, 57] width 23 height 10
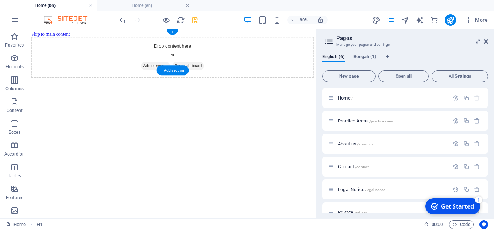
click at [242, 70] on span "Paste clipboard" at bounding box center [228, 75] width 40 height 10
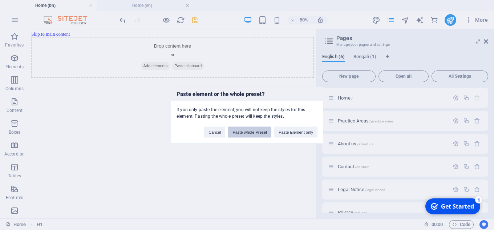
click at [262, 134] on button "Paste whole Preset" at bounding box center [249, 131] width 43 height 11
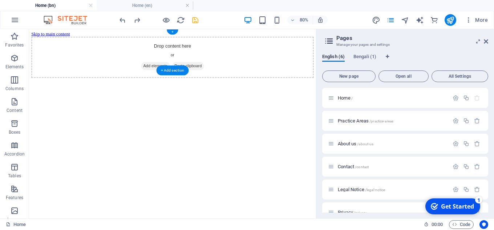
click at [221, 70] on span "Paste clipboard" at bounding box center [228, 75] width 40 height 10
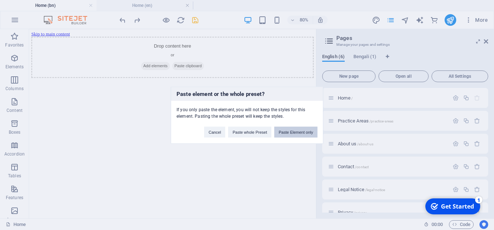
click at [295, 132] on button "Paste Element only" at bounding box center [295, 131] width 43 height 11
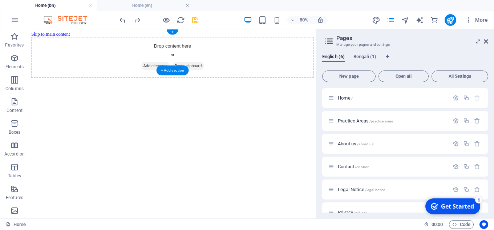
click at [206, 41] on div "Drop content here or Add elements Paste clipboard" at bounding box center [208, 65] width 353 height 52
click at [187, 70] on span "Add elements" at bounding box center [187, 75] width 36 height 10
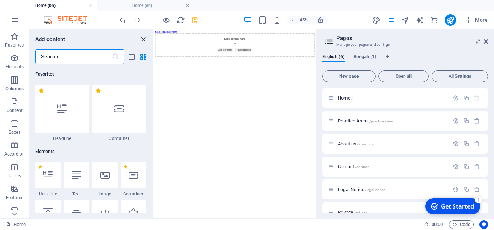
click at [145, 37] on icon "close panel" at bounding box center [143, 39] width 8 height 8
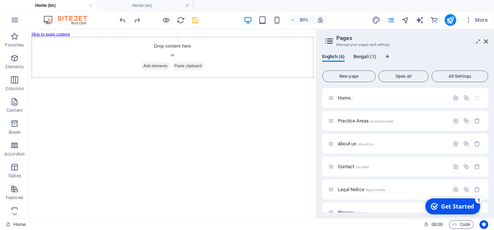
click at [368, 56] on span "Bengali (1)" at bounding box center [365, 57] width 23 height 10
click at [338, 53] on div "English (6) Bengali (1) New page Open all All Settings Home / Practice Areas /p…" at bounding box center [406, 133] width 178 height 170
click at [338, 57] on span "English (6)" at bounding box center [333, 57] width 23 height 10
drag, startPoint x: 359, startPoint y: 57, endPoint x: 409, endPoint y: 51, distance: 49.8
click at [409, 51] on div "English (6) Bengali (1) New page Open all All Settings Home / Practice Areas /p…" at bounding box center [406, 133] width 178 height 170
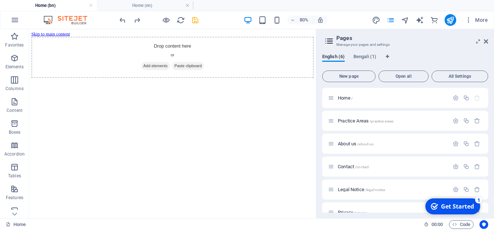
click at [331, 39] on icon at bounding box center [329, 41] width 11 height 10
click at [363, 55] on span "Bengali (1)" at bounding box center [365, 57] width 23 height 10
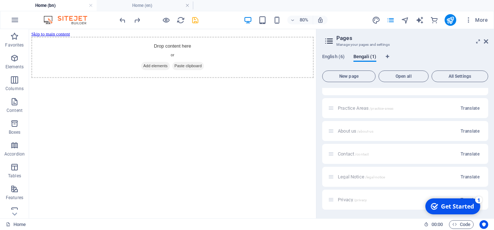
drag, startPoint x: 373, startPoint y: 203, endPoint x: 355, endPoint y: 193, distance: 20.7
click at [355, 193] on div "Privacy /privacy Translate" at bounding box center [405, 200] width 166 height 20
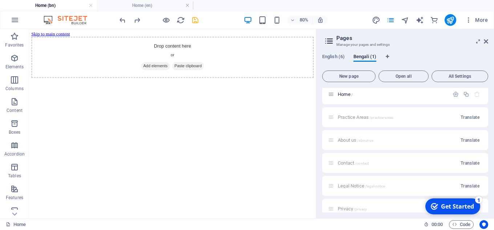
scroll to position [0, 0]
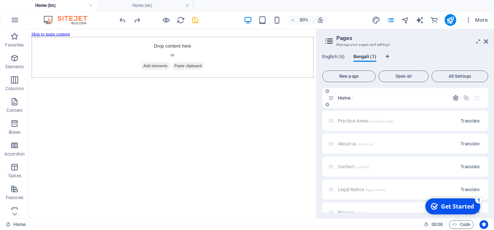
click at [453, 99] on icon "button" at bounding box center [456, 98] width 6 height 6
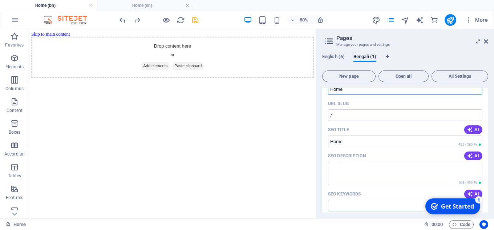
scroll to position [73, 0]
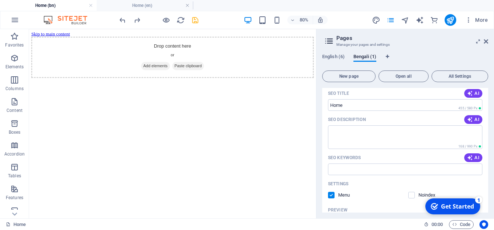
click at [331, 194] on label at bounding box center [331, 195] width 7 height 7
click at [0, 0] on input "checkbox" at bounding box center [0, 0] width 0 height 0
click at [335, 57] on span "English (6)" at bounding box center [333, 57] width 23 height 10
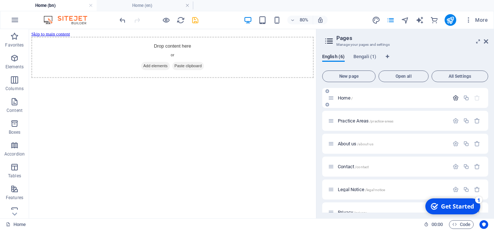
click at [454, 98] on icon "button" at bounding box center [456, 98] width 6 height 6
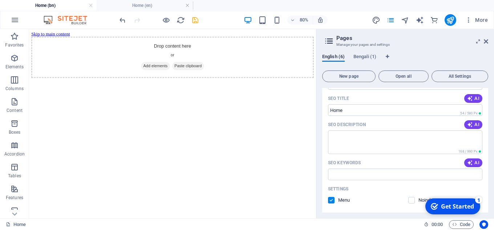
scroll to position [145, 0]
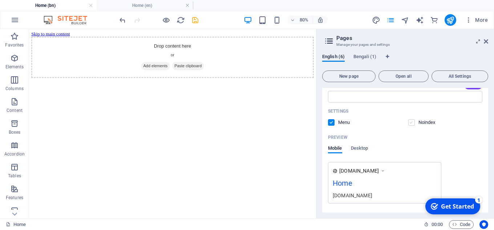
click at [411, 121] on label at bounding box center [411, 122] width 7 height 7
click at [0, 0] on input "checkbox" at bounding box center [0, 0] width 0 height 0
click at [411, 122] on label at bounding box center [411, 122] width 7 height 7
click at [0, 0] on input "checkbox" at bounding box center [0, 0] width 0 height 0
click at [411, 122] on label at bounding box center [411, 122] width 7 height 7
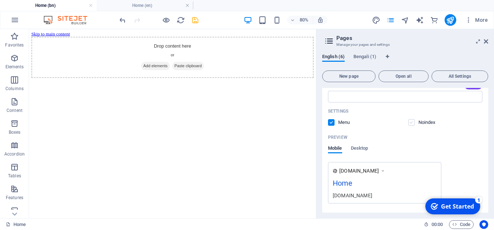
click at [0, 0] on input "checkbox" at bounding box center [0, 0] width 0 height 0
click at [411, 122] on label at bounding box center [411, 122] width 7 height 7
click at [0, 0] on input "checkbox" at bounding box center [0, 0] width 0 height 0
click at [329, 121] on label at bounding box center [331, 122] width 7 height 7
click at [0, 0] on input "checkbox" at bounding box center [0, 0] width 0 height 0
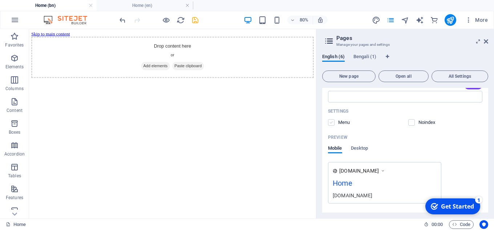
click at [329, 121] on label at bounding box center [331, 122] width 7 height 7
click at [0, 0] on input "checkbox" at bounding box center [0, 0] width 0 height 0
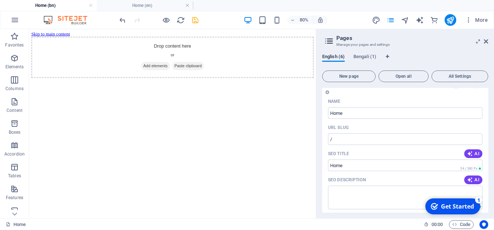
scroll to position [0, 0]
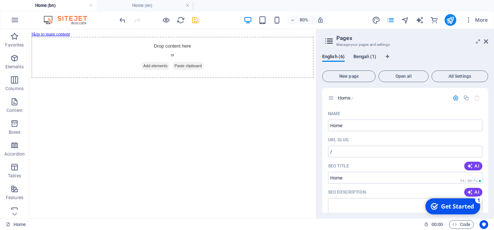
click at [370, 56] on span "Bengali (1)" at bounding box center [365, 57] width 23 height 10
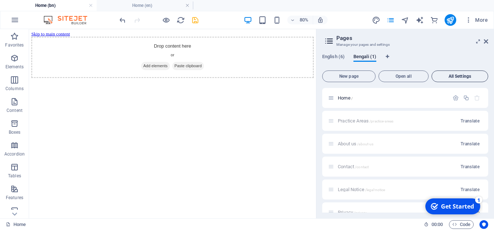
click at [446, 75] on span "All Settings" at bounding box center [460, 76] width 50 height 4
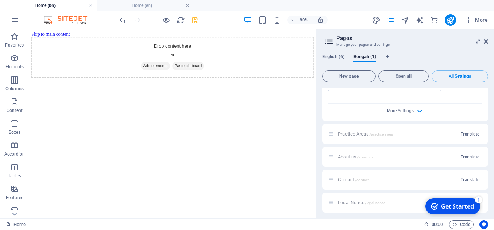
scroll to position [257, 0]
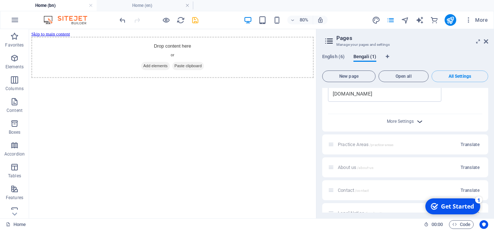
click at [421, 121] on icon "button" at bounding box center [420, 121] width 8 height 8
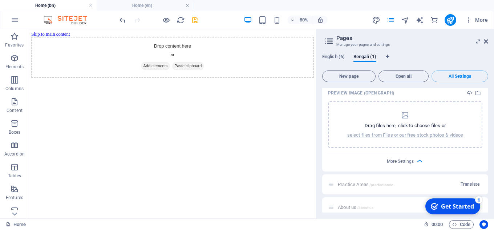
scroll to position [330, 0]
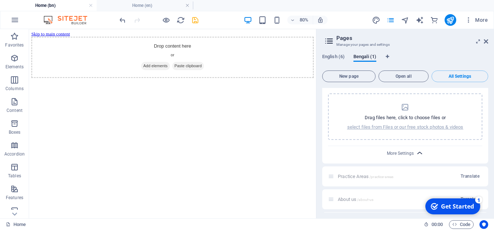
click at [418, 154] on icon "button" at bounding box center [420, 153] width 8 height 8
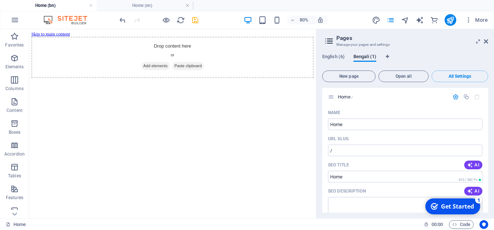
scroll to position [0, 0]
click at [329, 38] on icon at bounding box center [329, 41] width 11 height 10
click at [392, 21] on icon "pages" at bounding box center [391, 20] width 8 height 8
click at [469, 22] on icon "button" at bounding box center [468, 19] width 7 height 7
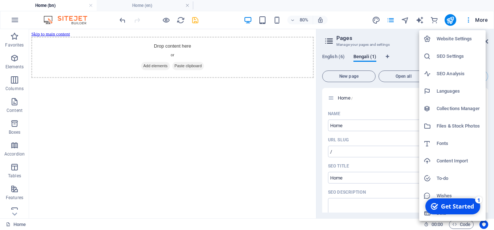
click at [465, 40] on h6 "Website Settings" at bounding box center [459, 39] width 45 height 9
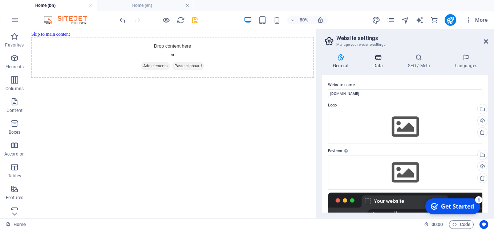
click at [376, 60] on icon at bounding box center [378, 57] width 32 height 7
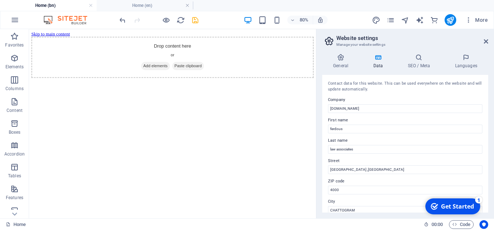
click at [411, 20] on div "More" at bounding box center [431, 20] width 119 height 12
click at [407, 21] on icon "navigator" at bounding box center [405, 20] width 8 height 8
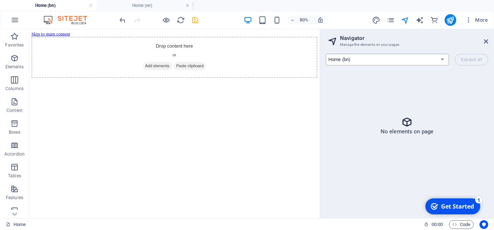
click at [443, 61] on select "Home (en) Practice Areas (en) About us (en) Contact (en) Legal Notice (en) Priv…" at bounding box center [387, 60] width 123 height 12
click at [326, 54] on select "Home (en) Practice Areas (en) About us (en) Contact (en) Legal Notice (en) Priv…" at bounding box center [387, 60] width 123 height 12
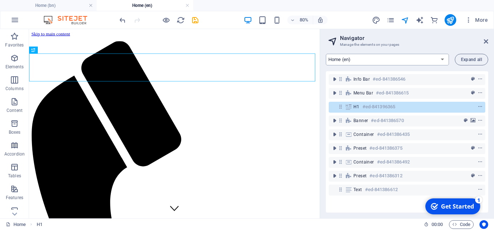
click at [441, 56] on select "Home (en) Practice Areas (en) About us (en) Contact (en) Legal Notice (en) Priv…" at bounding box center [387, 60] width 123 height 12
click at [326, 54] on select "Home (en) Practice Areas (en) About us (en) Contact (en) Legal Notice (en) Priv…" at bounding box center [387, 60] width 123 height 12
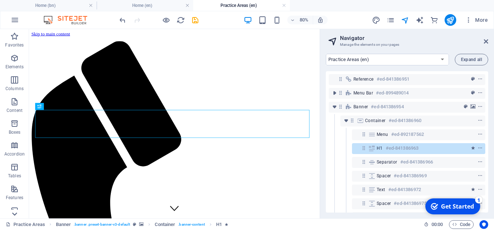
click at [15, 39] on icon at bounding box center [14, 33] width 10 height 10
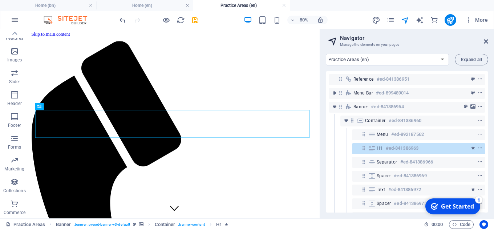
click at [11, 21] on icon "button" at bounding box center [15, 20] width 9 height 9
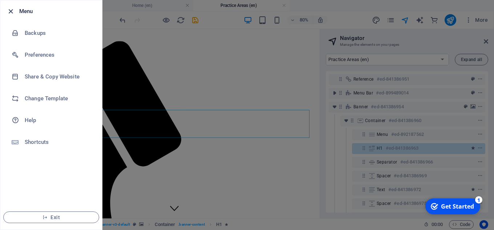
click at [12, 11] on icon "button" at bounding box center [11, 11] width 8 height 8
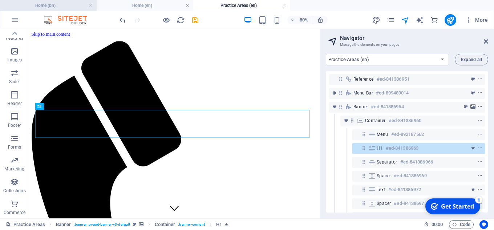
click at [61, 8] on h4 "Home (bn)" at bounding box center [48, 5] width 97 height 8
select select "16156077-bn"
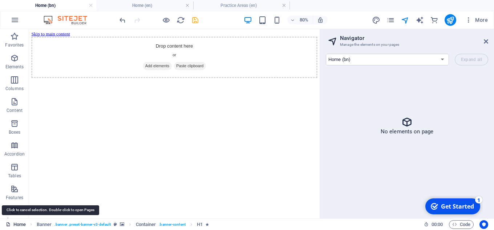
click at [23, 223] on link "Home" at bounding box center [16, 224] width 20 height 9
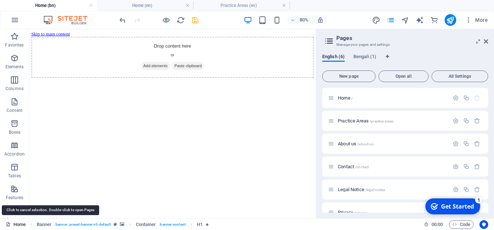
click at [23, 223] on link "Home" at bounding box center [16, 224] width 20 height 9
click at [43, 224] on span "Banner" at bounding box center [44, 224] width 15 height 9
click at [43, 225] on span "Banner" at bounding box center [44, 224] width 15 height 9
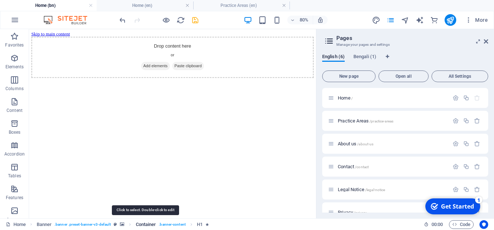
click at [152, 222] on span "Container" at bounding box center [146, 224] width 20 height 9
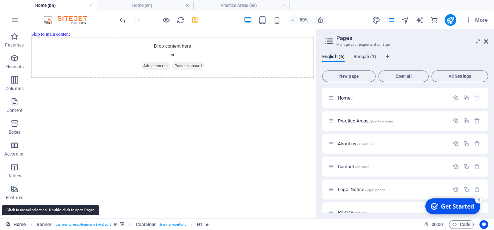
click at [24, 226] on link "Home" at bounding box center [16, 224] width 20 height 9
click at [25, 226] on link "Home" at bounding box center [16, 224] width 20 height 9
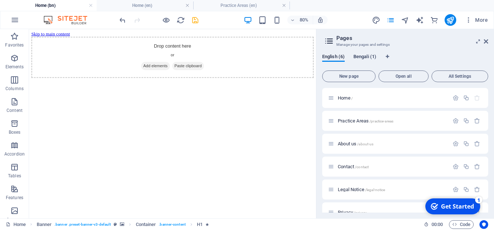
click at [363, 55] on span "Bengali (1)" at bounding box center [365, 57] width 23 height 10
click at [53, 20] on img at bounding box center [69, 20] width 55 height 9
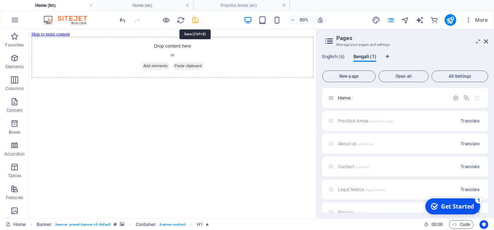
click at [193, 18] on icon "save" at bounding box center [195, 20] width 8 height 8
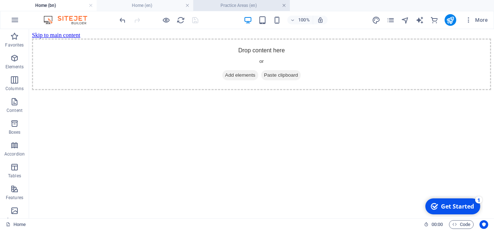
click at [284, 4] on link at bounding box center [284, 5] width 4 height 7
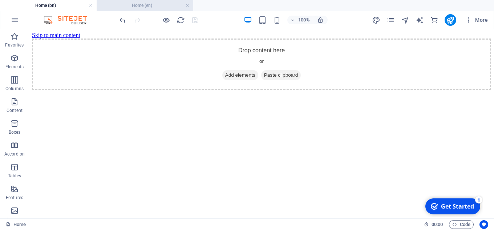
click at [185, 7] on h4 "Home (en)" at bounding box center [145, 5] width 97 height 8
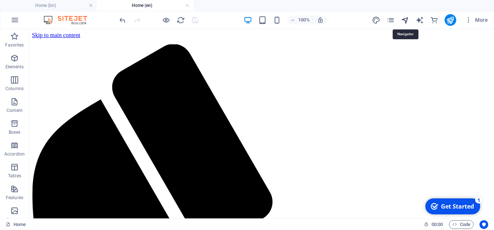
click at [406, 20] on icon "navigator" at bounding box center [405, 20] width 8 height 8
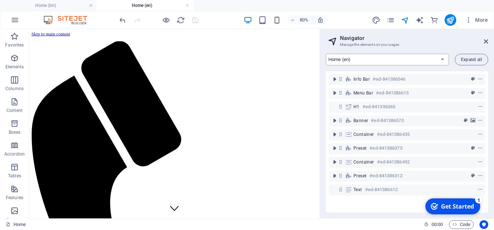
click at [405, 57] on select "Home (en) Practice Areas (en) About us (en) Contact (en) Legal Notice (en) Priv…" at bounding box center [387, 60] width 123 height 12
click at [326, 54] on select "Home (en) Practice Areas (en) About us (en) Contact (en) Legal Notice (en) Priv…" at bounding box center [387, 60] width 123 height 12
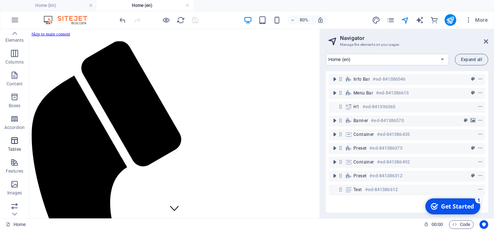
scroll to position [0, 0]
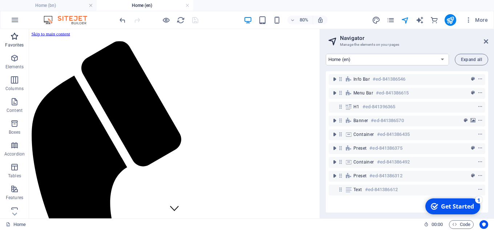
click at [17, 35] on icon "button" at bounding box center [14, 36] width 9 height 9
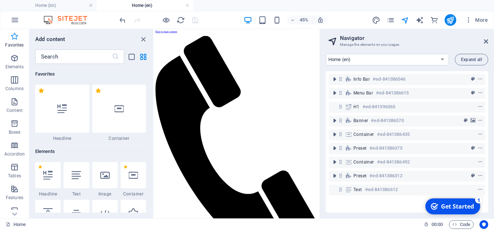
click at [16, 37] on icon "button" at bounding box center [14, 36] width 9 height 9
click at [142, 40] on icon "close panel" at bounding box center [143, 39] width 8 height 8
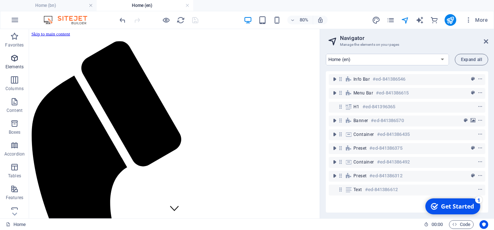
click at [13, 63] on span "Elements" at bounding box center [14, 62] width 29 height 17
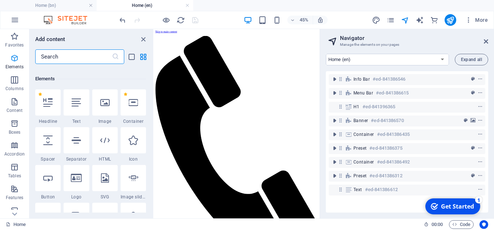
scroll to position [77, 0]
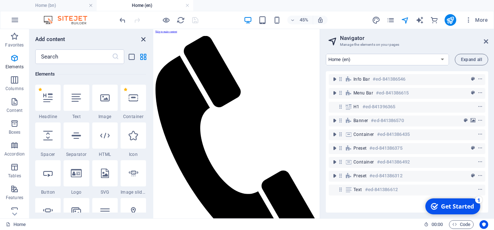
click at [144, 38] on icon "close panel" at bounding box center [143, 39] width 8 height 8
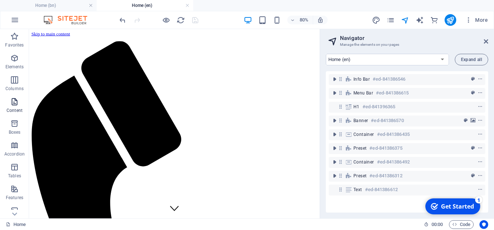
click at [18, 107] on span "Content" at bounding box center [14, 105] width 29 height 17
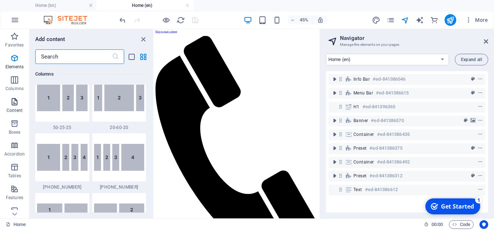
scroll to position [1272, 0]
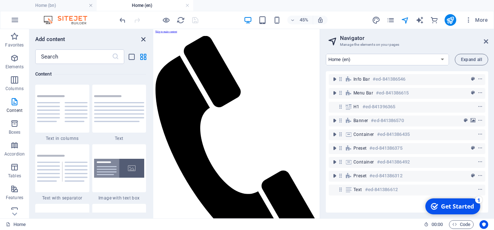
click at [142, 41] on icon "close panel" at bounding box center [143, 39] width 8 height 8
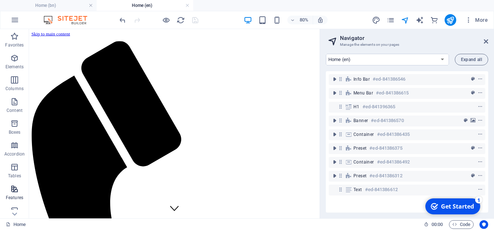
click at [15, 187] on icon "button" at bounding box center [14, 189] width 9 height 9
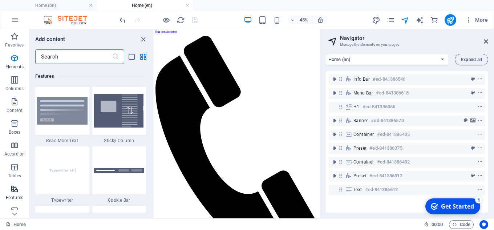
scroll to position [2833, 0]
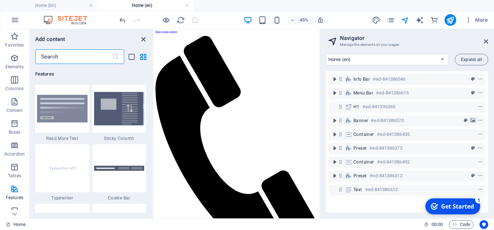
click at [142, 39] on icon "close panel" at bounding box center [143, 39] width 8 height 8
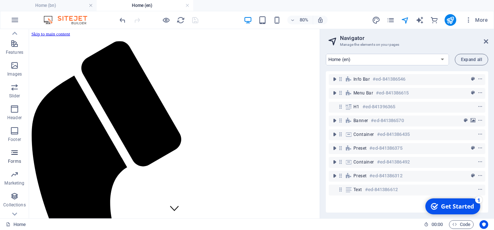
scroll to position [160, 0]
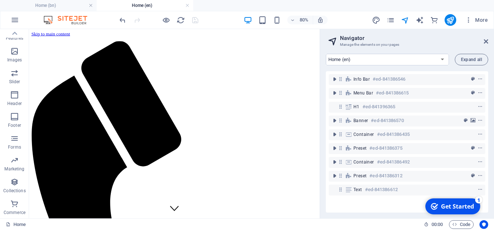
click at [60, 22] on img at bounding box center [69, 20] width 55 height 9
click at [69, 16] on img at bounding box center [69, 20] width 55 height 9
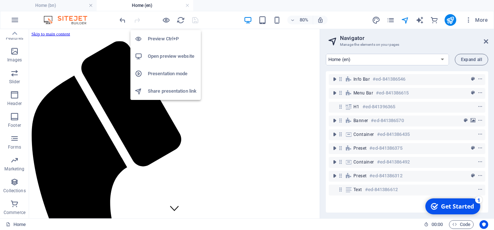
click at [163, 39] on h6 "Preview Ctrl+P" at bounding box center [172, 39] width 49 height 9
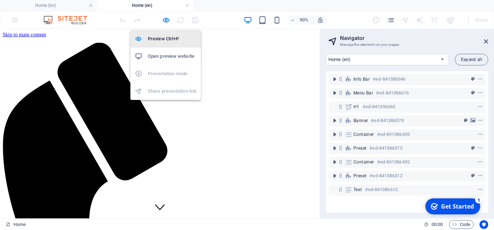
click at [163, 39] on h6 "Preview Ctrl+P" at bounding box center [172, 39] width 49 height 9
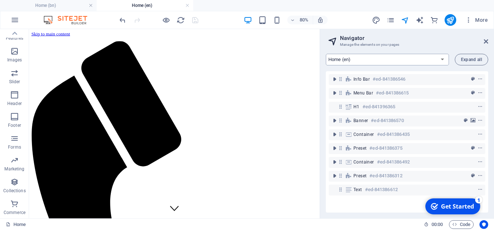
click at [424, 60] on select "Home (en) Practice Areas (en) About us (en) Contact (en) Legal Notice (en) Priv…" at bounding box center [387, 60] width 123 height 12
click at [470, 17] on icon "button" at bounding box center [468, 19] width 7 height 7
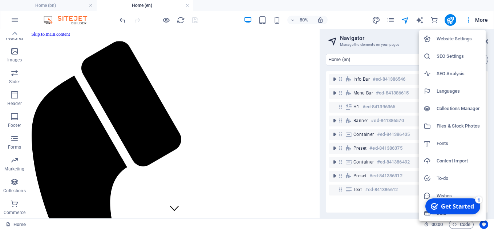
click at [448, 92] on h6 "Languages" at bounding box center [459, 91] width 45 height 9
select select "41"
select select "18"
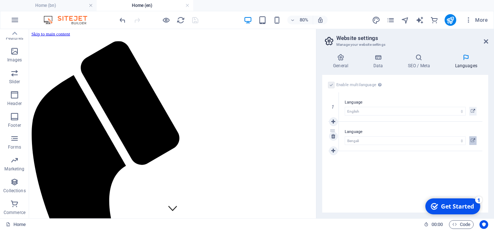
click at [474, 139] on icon at bounding box center [473, 140] width 4 height 9
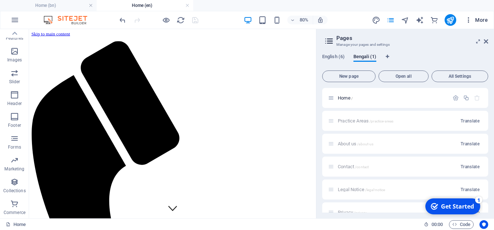
click at [482, 19] on span "More" at bounding box center [476, 19] width 23 height 7
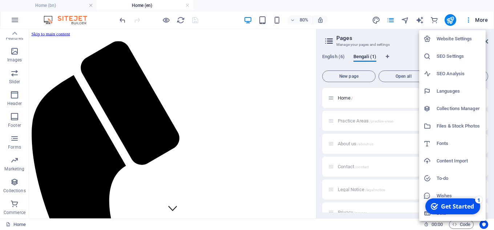
click at [450, 91] on h6 "Languages" at bounding box center [459, 91] width 45 height 9
select select "41"
select select "18"
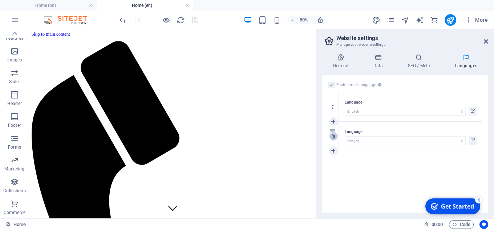
click at [334, 134] on icon at bounding box center [333, 136] width 4 height 5
click at [409, 15] on div "More" at bounding box center [431, 20] width 119 height 12
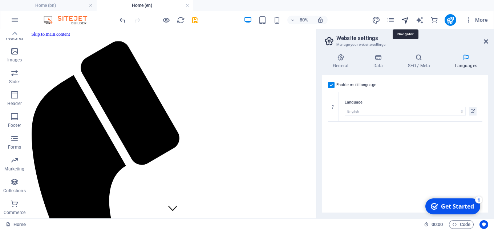
click at [406, 21] on icon "navigator" at bounding box center [405, 20] width 8 height 8
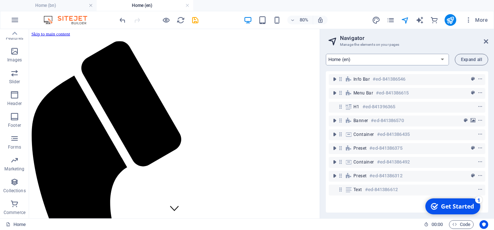
click at [414, 56] on select "Home (en) Practice Areas (en) About us (en) Contact (en) Legal Notice (en) Priv…" at bounding box center [387, 60] width 123 height 12
click at [326, 54] on select "Home (en) Practice Areas (en) About us (en) Contact (en) Legal Notice (en) Priv…" at bounding box center [387, 60] width 123 height 12
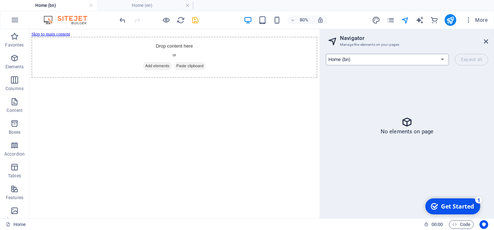
click at [441, 57] on select "Home (en) Practice Areas (en) About us (en) Contact (en) Legal Notice (en) Priv…" at bounding box center [387, 60] width 123 height 12
select select "16156077-en"
click at [326, 54] on select "Home (en) Practice Areas (en) About us (en) Contact (en) Legal Notice (en) Priv…" at bounding box center [387, 60] width 123 height 12
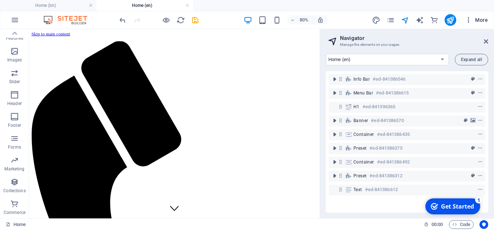
click at [484, 19] on span "More" at bounding box center [476, 19] width 23 height 7
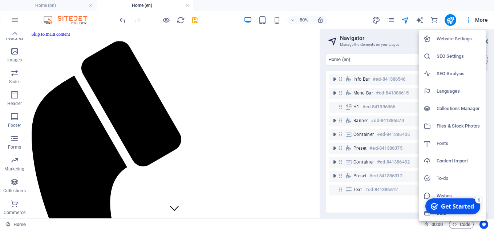
click at [444, 90] on h6 "Languages" at bounding box center [459, 91] width 45 height 9
select select "41"
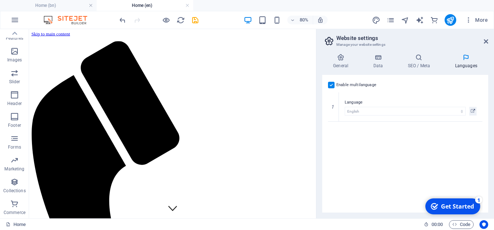
click at [332, 84] on label at bounding box center [331, 85] width 7 height 7
click at [0, 0] on input "Enable multilanguage To disable multilanguage delete all languages until only o…" at bounding box center [0, 0] width 0 height 0
click at [407, 20] on icon "navigator" at bounding box center [405, 20] width 8 height 8
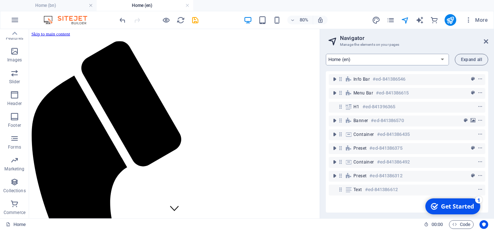
click at [392, 59] on select "Home (en) Practice Areas (en) About us (en) Contact (en) Legal Notice (en) Priv…" at bounding box center [387, 60] width 123 height 12
click at [326, 54] on select "Home (en) Practice Areas (en) About us (en) Contact (en) Legal Notice (en) Priv…" at bounding box center [387, 60] width 123 height 12
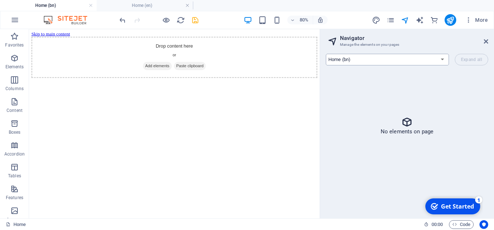
click at [444, 56] on select "Home (en) Practice Areas (en) About us (en) Contact (en) Legal Notice (en) Priv…" at bounding box center [387, 60] width 123 height 12
select select "16156077-en"
click at [326, 54] on select "Home (en) Practice Areas (en) About us (en) Contact (en) Legal Notice (en) Priv…" at bounding box center [387, 60] width 123 height 12
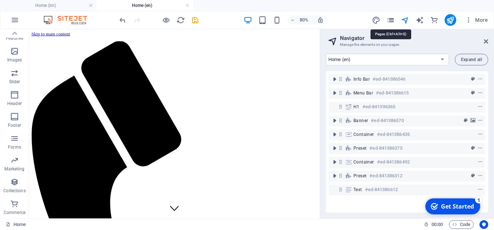
click at [393, 17] on icon "pages" at bounding box center [391, 20] width 8 height 8
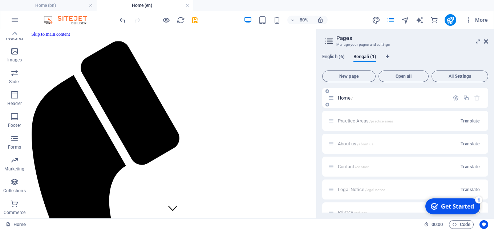
click at [476, 97] on icon "button" at bounding box center [477, 98] width 6 height 6
click at [458, 98] on button "button" at bounding box center [456, 98] width 11 height 6
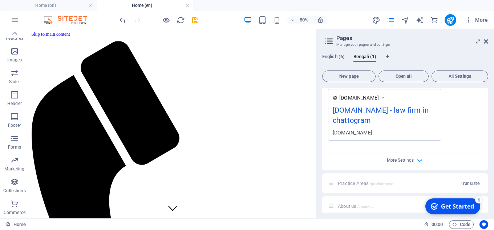
scroll to position [218, 0]
click at [418, 160] on icon "button" at bounding box center [420, 161] width 8 height 8
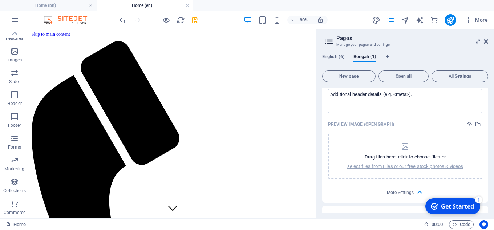
scroll to position [182, 0]
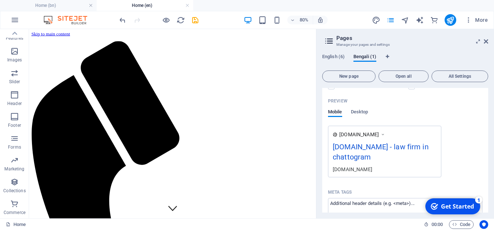
click at [378, 44] on h3 "Manage your pages and settings" at bounding box center [405, 44] width 137 height 7
click at [327, 43] on icon at bounding box center [329, 41] width 11 height 10
click at [330, 41] on icon at bounding box center [329, 41] width 11 height 10
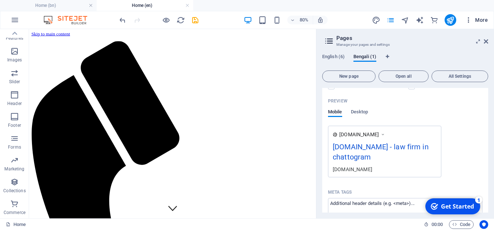
click at [478, 21] on span "More" at bounding box center [476, 19] width 23 height 7
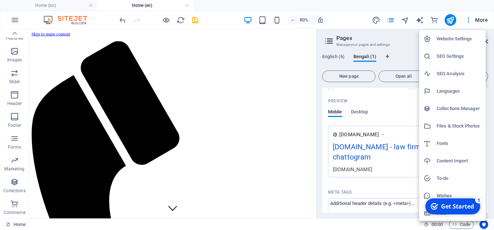
click at [444, 110] on h6 "Collections Manager" at bounding box center [459, 108] width 45 height 9
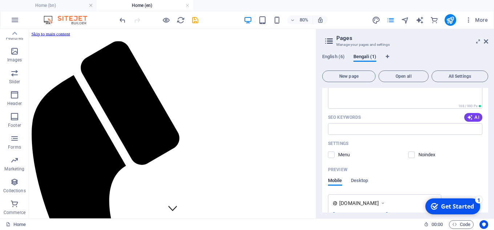
scroll to position [0, 0]
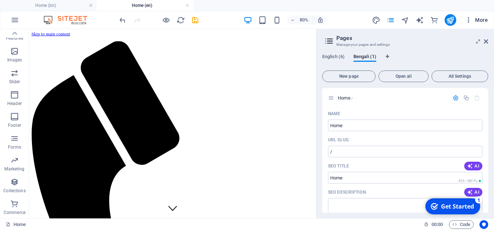
click at [483, 18] on span "More" at bounding box center [476, 19] width 23 height 7
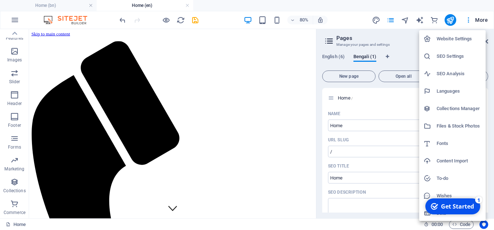
click at [455, 128] on h6 "Files & Stock Photos" at bounding box center [459, 126] width 45 height 9
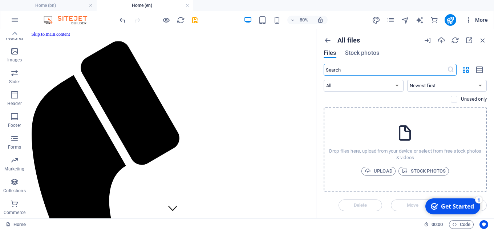
click at [485, 19] on span "More" at bounding box center [476, 19] width 23 height 7
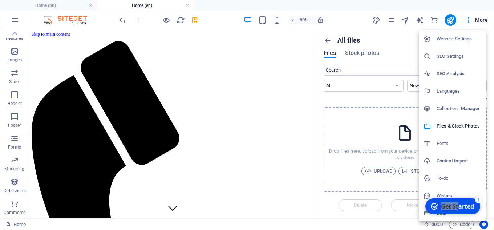
drag, startPoint x: 459, startPoint y: 207, endPoint x: 879, endPoint y: 363, distance: 448.6
click html "checkmark Get Started 1 First Steps in the Editor Let's guide you through the t…"
click at [442, 214] on div "checkmark Get Started 1" at bounding box center [453, 206] width 55 height 16
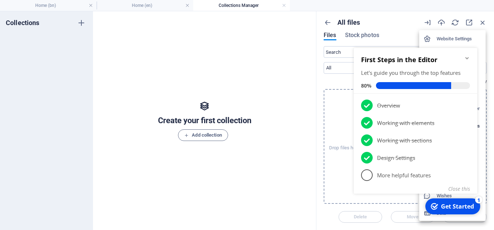
click at [482, 23] on div at bounding box center [247, 115] width 494 height 230
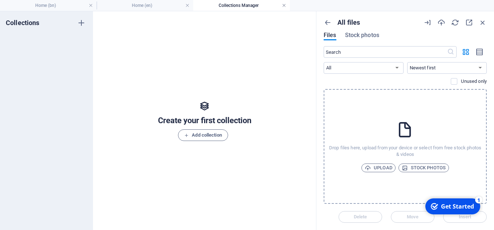
click at [285, 4] on link at bounding box center [284, 5] width 4 height 7
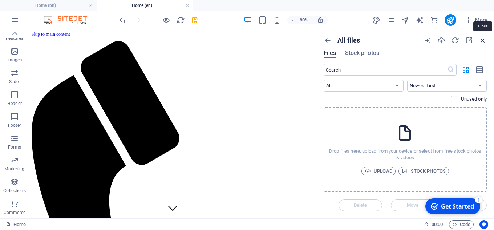
click at [484, 39] on icon "button" at bounding box center [483, 40] width 8 height 8
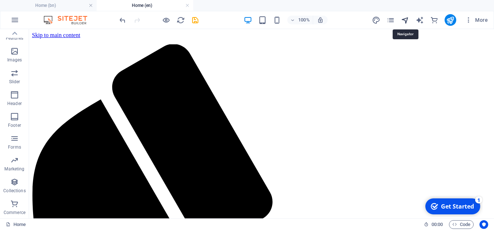
click at [407, 19] on icon "navigator" at bounding box center [405, 20] width 8 height 8
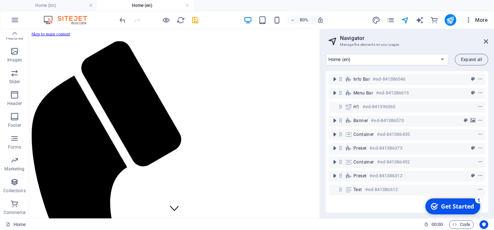
click at [469, 19] on icon "button" at bounding box center [468, 19] width 7 height 7
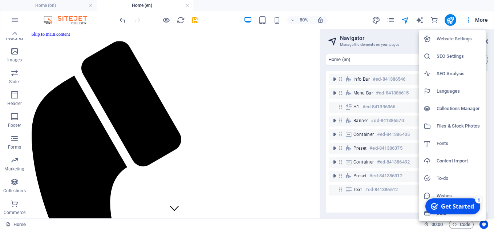
click at [460, 39] on h6 "Website Settings" at bounding box center [459, 39] width 45 height 9
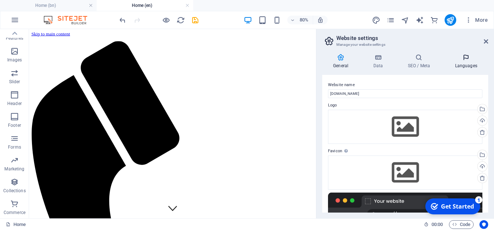
click at [465, 64] on h4 "Languages" at bounding box center [466, 61] width 44 height 15
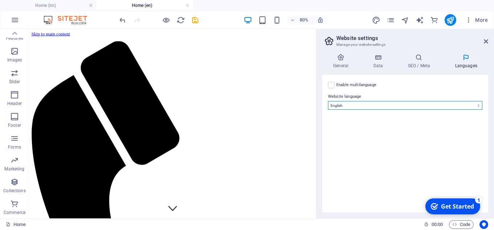
click at [478, 105] on select "Abkhazian Afar Afrikaans Akan Albanian Amharic Arabic Aragonese Armenian Assame…" at bounding box center [405, 105] width 154 height 9
select select "18"
click at [328, 101] on select "Abkhazian Afar Afrikaans Akan Albanian Amharic Arabic Aragonese Armenian Assame…" at bounding box center [405, 105] width 154 height 9
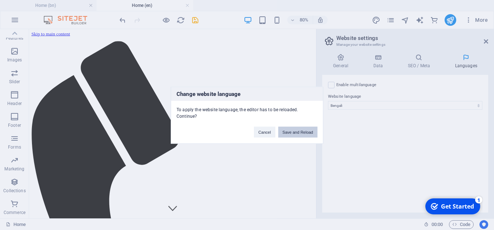
click at [293, 133] on button "Save and Reload" at bounding box center [297, 131] width 39 height 11
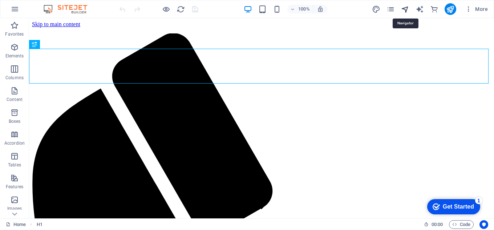
click at [403, 12] on icon "navigator" at bounding box center [405, 9] width 8 height 8
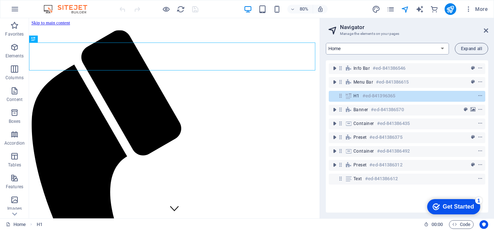
click at [398, 46] on select "Home Practice Areas About us Contact Legal Notice Privacy" at bounding box center [387, 49] width 123 height 12
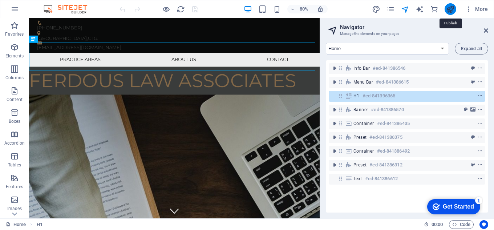
click at [451, 10] on icon "publish" at bounding box center [450, 9] width 8 height 8
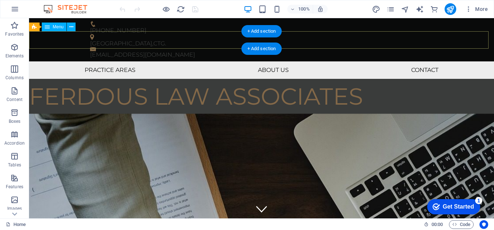
click at [217, 61] on nav "Practice Areas About us Contact" at bounding box center [261, 69] width 465 height 17
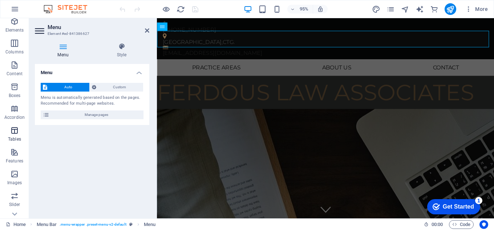
scroll to position [109, 0]
click at [16, 134] on icon "button" at bounding box center [14, 134] width 9 height 9
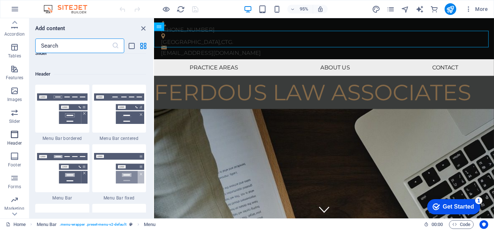
scroll to position [4376, 0]
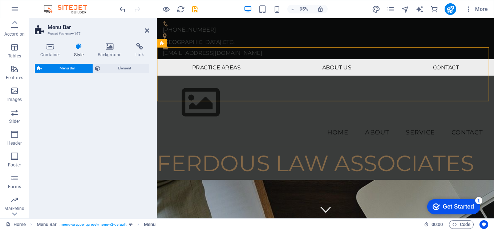
select select "rem"
select select "preset-menu-v2-border"
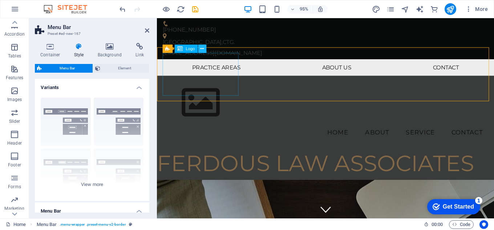
click at [204, 49] on icon at bounding box center [202, 48] width 4 height 7
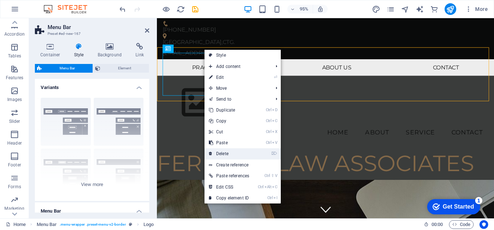
click at [224, 150] on link "⌦ Delete" at bounding box center [229, 153] width 49 height 11
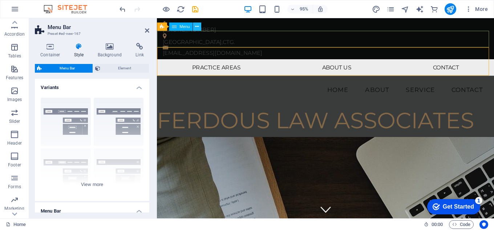
click at [196, 28] on icon at bounding box center [197, 26] width 4 height 7
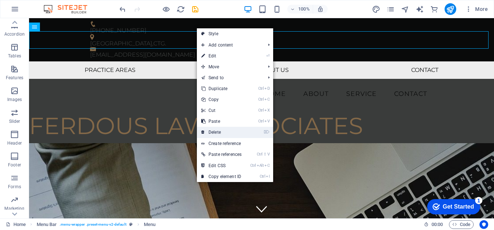
click at [215, 130] on link "⌦ Delete" at bounding box center [221, 132] width 49 height 11
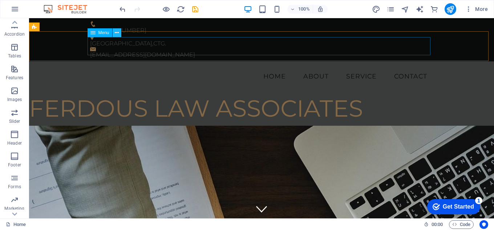
click at [116, 31] on icon at bounding box center [117, 33] width 4 height 8
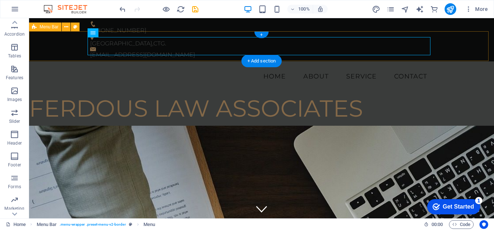
click at [453, 61] on div "Menu Home About Service Contact" at bounding box center [261, 76] width 465 height 30
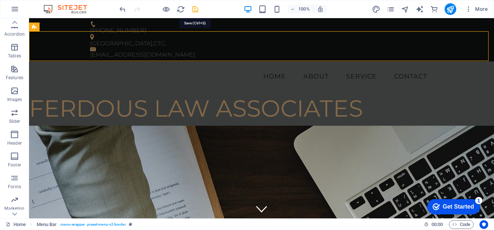
click at [195, 8] on icon "save" at bounding box center [195, 9] width 8 height 8
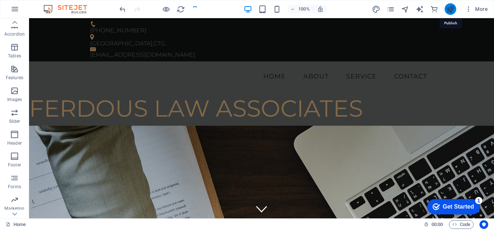
click at [451, 9] on icon "publish" at bounding box center [450, 9] width 8 height 8
